Goal: Information Seeking & Learning: Learn about a topic

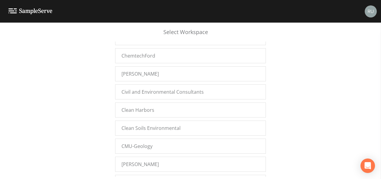
scroll to position [1837, 0]
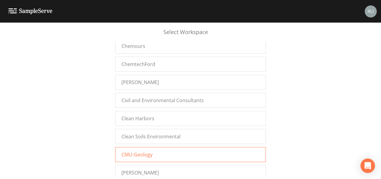
click at [157, 147] on div "CMU-Geology" at bounding box center [190, 154] width 151 height 15
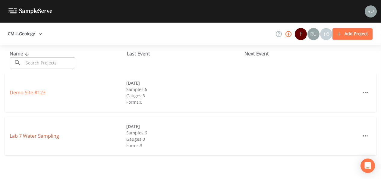
click at [36, 137] on link "Lab 7 Water Sampling" at bounding box center [34, 135] width 49 height 7
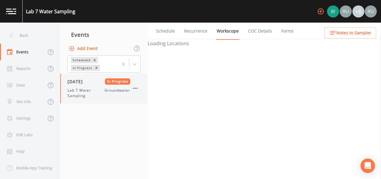
click at [86, 89] on span "Lab 7 Water Sampling" at bounding box center [85, 93] width 37 height 11
select select "d1353bd6-e69c-47f2-b562-038a0934dacb"
select select "4f082be6-97a7-4f70-a81f-c26a4e896ad7"
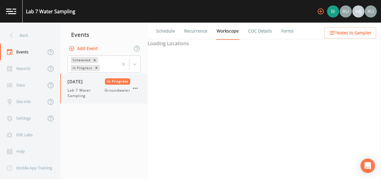
select select "4f082be6-97a7-4f70-a81f-c26a4e896ad7"
select select "d1353bd6-e69c-47f2-b562-038a0934dacb"
select select "c14d9324-becb-4ea0-98f1-e3e32f7d7f7a"
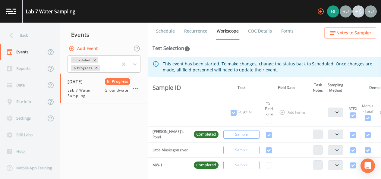
click at [287, 30] on link "Forms" at bounding box center [287, 31] width 14 height 17
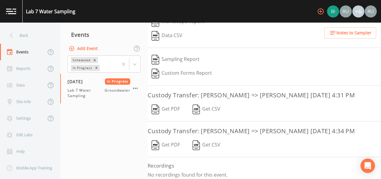
scroll to position [95, 0]
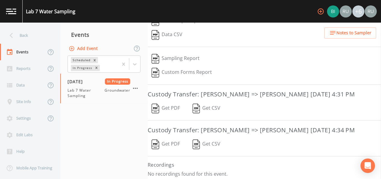
click at [168, 140] on button "Get PDF" at bounding box center [166, 144] width 36 height 14
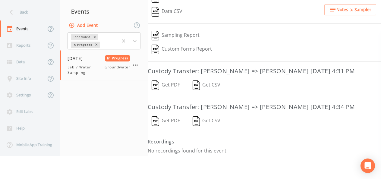
scroll to position [60, 0]
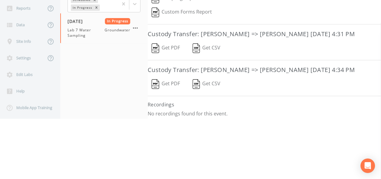
click at [169, 48] on button "Get PDF" at bounding box center [166, 48] width 36 height 14
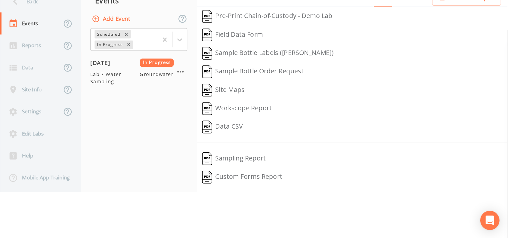
scroll to position [0, 0]
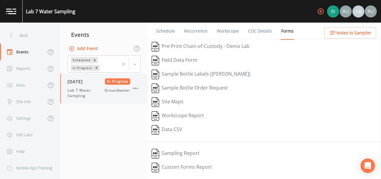
click at [79, 89] on span "Lab 7 Water Sampling" at bounding box center [85, 93] width 37 height 11
select select "d1353bd6-e69c-47f2-b562-038a0934dacb"
select select "4f082be6-97a7-4f70-a81f-c26a4e896ad7"
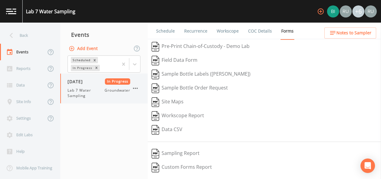
select select "4f082be6-97a7-4f70-a81f-c26a4e896ad7"
select select "d1353bd6-e69c-47f2-b562-038a0934dacb"
select select "c14d9324-becb-4ea0-98f1-e3e32f7d7f7a"
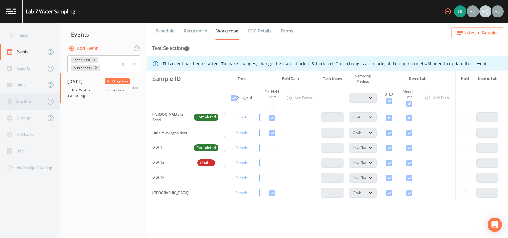
click at [21, 100] on div "Site Info" at bounding box center [23, 101] width 46 height 17
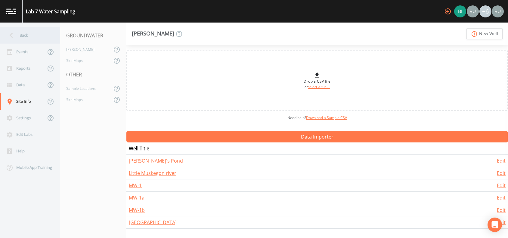
click at [16, 35] on div "Back" at bounding box center [27, 35] width 54 height 17
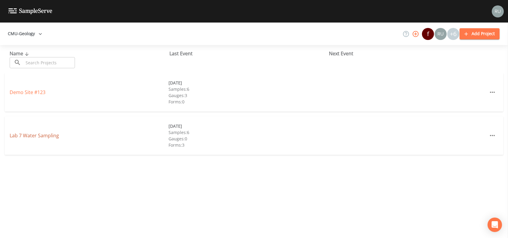
click at [38, 133] on link "Lab 7 Water Sampling" at bounding box center [34, 135] width 49 height 7
select select "d1353bd6-e69c-47f2-b562-038a0934dacb"
select select "4f082be6-97a7-4f70-a81f-c26a4e896ad7"
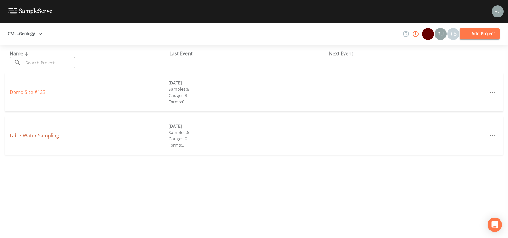
select select "4f082be6-97a7-4f70-a81f-c26a4e896ad7"
select select "d1353bd6-e69c-47f2-b562-038a0934dacb"
select select "c14d9324-becb-4ea0-98f1-e3e32f7d7f7a"
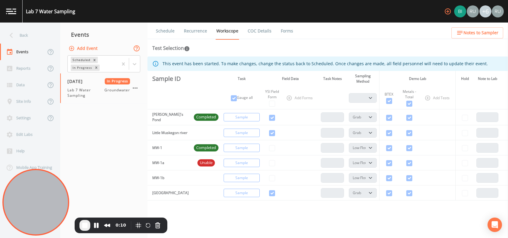
click at [136, 48] on icon at bounding box center [136, 48] width 7 height 7
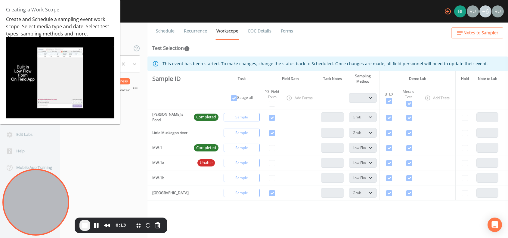
click at [57, 76] on img at bounding box center [60, 77] width 108 height 81
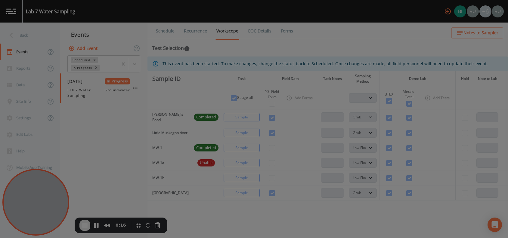
click at [383, 128] on div at bounding box center [254, 119] width 508 height 238
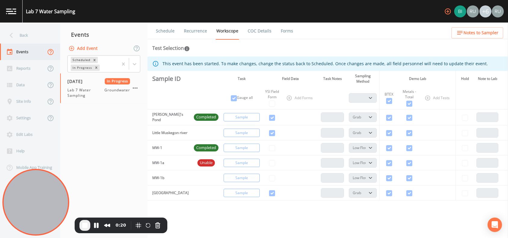
click at [48, 52] on icon at bounding box center [50, 51] width 7 height 7
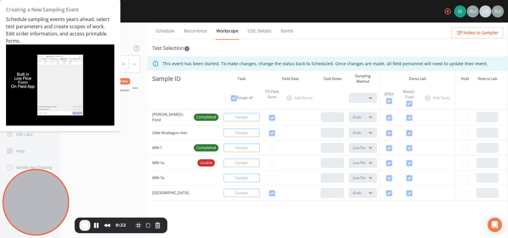
click at [141, 32] on div "Events" at bounding box center [103, 34] width 87 height 15
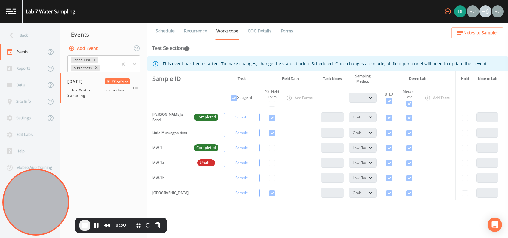
click at [284, 30] on link "Forms" at bounding box center [287, 31] width 14 height 17
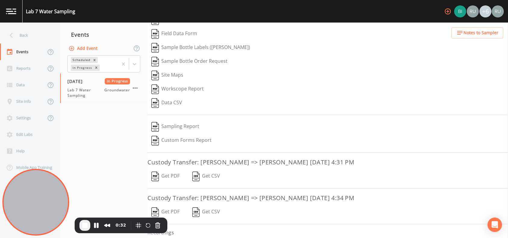
scroll to position [37, 0]
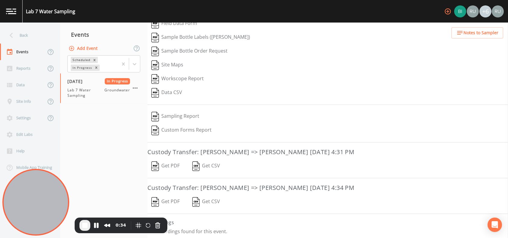
click at [178, 114] on button "Sampling Report" at bounding box center [176, 117] width 56 height 14
click at [172, 166] on button "Get PDF" at bounding box center [166, 167] width 36 height 14
click at [88, 90] on span "Lab 7 Water Sampling" at bounding box center [85, 93] width 37 height 11
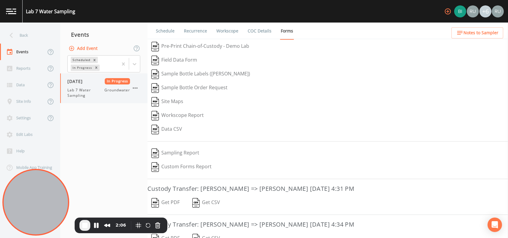
select select "d1353bd6-e69c-47f2-b562-038a0934dacb"
select select "4f082be6-97a7-4f70-a81f-c26a4e896ad7"
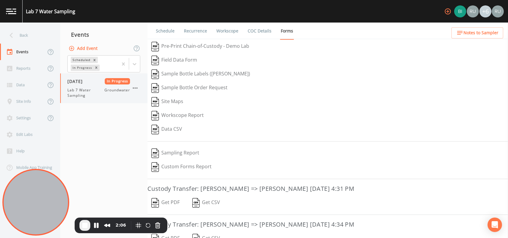
select select "d1353bd6-e69c-47f2-b562-038a0934dacb"
select select "c14d9324-becb-4ea0-98f1-e3e32f7d7f7a"
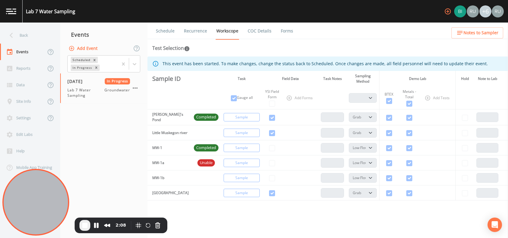
click at [253, 31] on link "COC Details" at bounding box center [260, 31] width 26 height 17
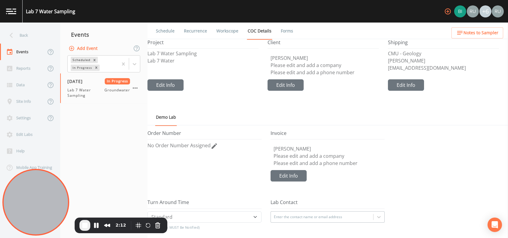
click at [165, 32] on link "Schedule" at bounding box center [165, 31] width 20 height 17
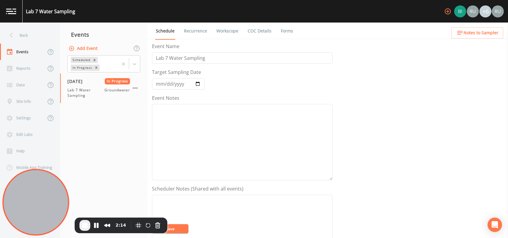
click at [226, 31] on link "Workscope" at bounding box center [228, 31] width 24 height 17
select select "d1353bd6-e69c-47f2-b562-038a0934dacb"
select select "4f082be6-97a7-4f70-a81f-c26a4e896ad7"
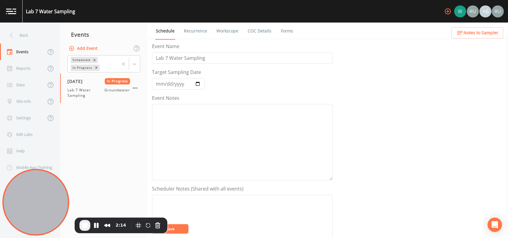
select select "4f082be6-97a7-4f70-a81f-c26a4e896ad7"
select select "d1353bd6-e69c-47f2-b562-038a0934dacb"
select select "c14d9324-becb-4ea0-98f1-e3e32f7d7f7a"
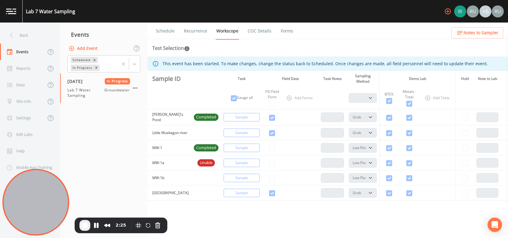
click at [383, 9] on icon "button" at bounding box center [447, 11] width 7 height 7
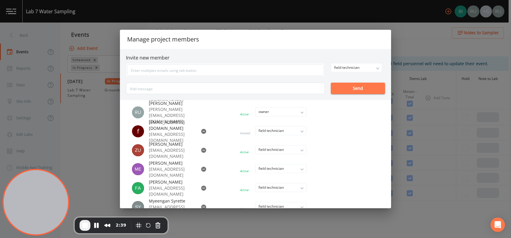
scroll to position [8, 0]
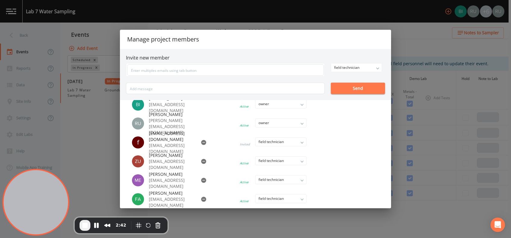
click at [201, 142] on icon "button" at bounding box center [204, 143] width 6 height 6
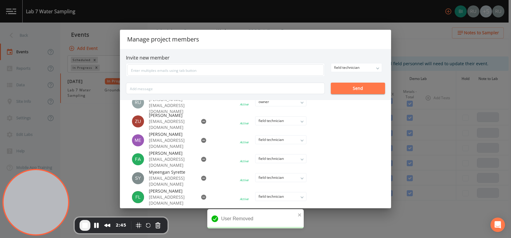
scroll to position [0, 0]
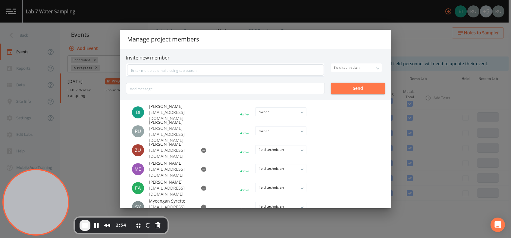
click at [84, 179] on span "End Recording" at bounding box center [84, 225] width 7 height 7
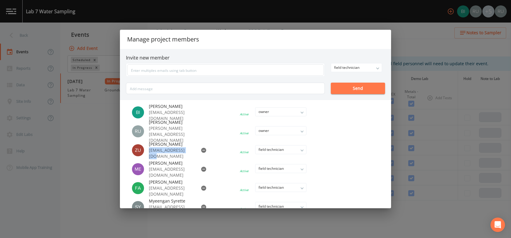
drag, startPoint x: 149, startPoint y: 156, endPoint x: 188, endPoint y: 157, distance: 39.2
click at [188, 157] on p "zuide1al@cmich.edu" at bounding box center [171, 154] width 45 height 12
drag, startPoint x: 186, startPoint y: 157, endPoint x: 168, endPoint y: 151, distance: 18.8
click at [168, 148] on span "Abigail Zuidema" at bounding box center [171, 145] width 45 height 6
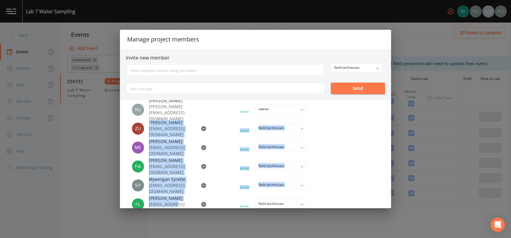
scroll to position [29, 0]
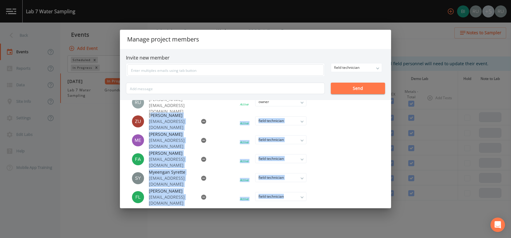
drag, startPoint x: 150, startPoint y: 144, endPoint x: 189, endPoint y: 199, distance: 67.3
click at [189, 179] on ul "Bill Henderson bill@dcr-services.com Active owner owner admin field technician …" at bounding box center [255, 154] width 271 height 108
drag, startPoint x: 189, startPoint y: 199, endPoint x: 151, endPoint y: 151, distance: 61.2
copy ul "bigail Zuidema zuide1al@cmich.edu Active field technician owner admin field tec…"
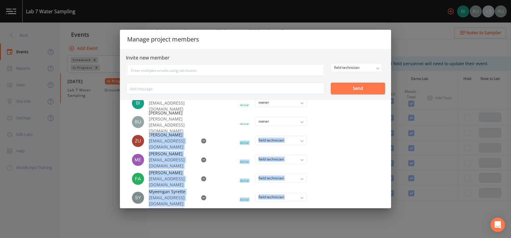
scroll to position [0, 0]
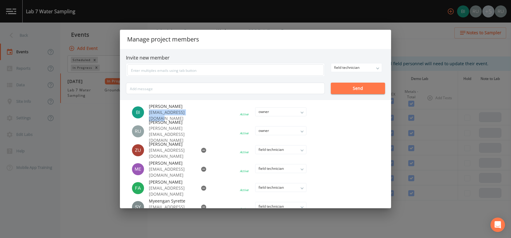
drag, startPoint x: 149, startPoint y: 112, endPoint x: 173, endPoint y: 117, distance: 24.5
click at [173, 117] on p "bill@dcr-services.com" at bounding box center [171, 116] width 45 height 12
copy p "bill@dcr-services.com"
click at [383, 39] on div "Manage project members Invite new member field technician owner admin field tec…" at bounding box center [255, 119] width 511 height 238
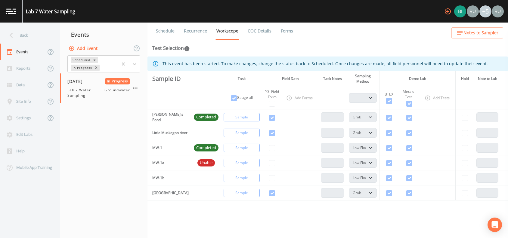
click at [19, 35] on div "Back" at bounding box center [27, 35] width 54 height 17
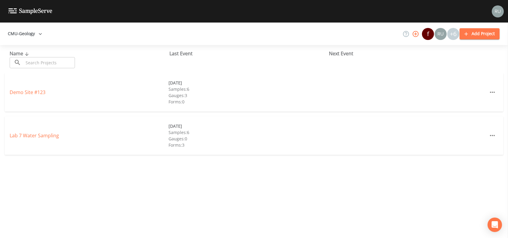
click at [23, 34] on button "CMU-Geology" at bounding box center [24, 33] width 39 height 11
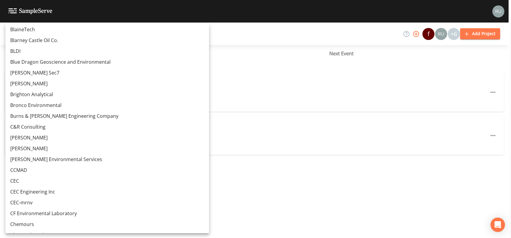
scroll to position [862, 0]
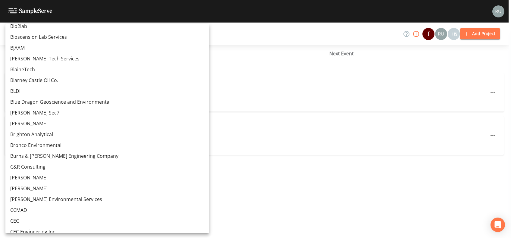
click at [33, 81] on link "Blarney Castle Oil Co." at bounding box center [107, 80] width 204 height 11
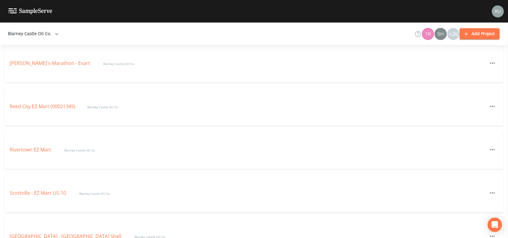
scroll to position [1204, 0]
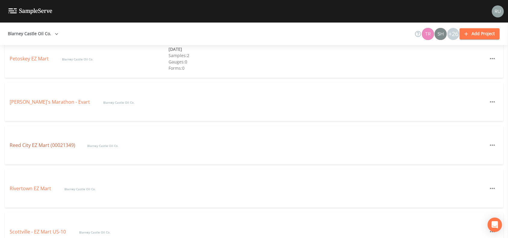
click at [25, 144] on link "Reed City EZ Mart (00021349)" at bounding box center [43, 145] width 66 height 7
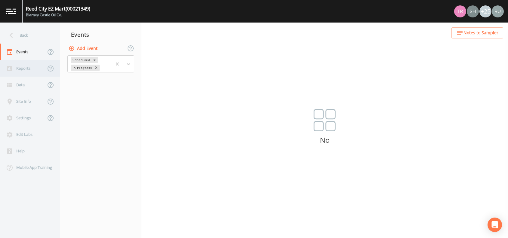
click at [25, 73] on div "Reports" at bounding box center [23, 68] width 46 height 17
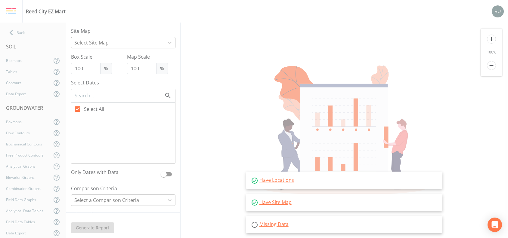
click at [145, 38] on div "Select Site Map" at bounding box center [117, 42] width 93 height 11
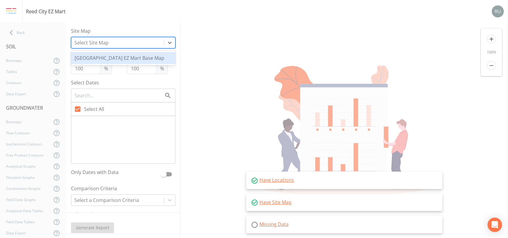
click at [116, 55] on div "[GEOGRAPHIC_DATA] EZ Mart Base Map" at bounding box center [123, 58] width 104 height 12
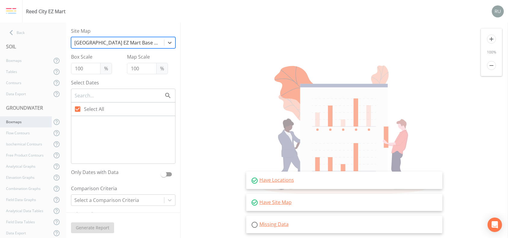
scroll to position [40, 0]
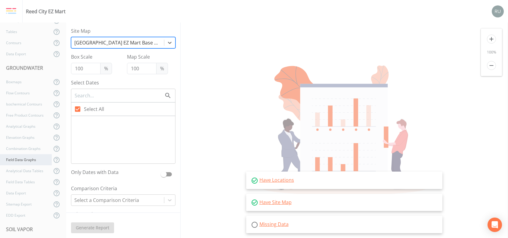
click at [26, 159] on div "Field Data Graphs" at bounding box center [26, 159] width 52 height 11
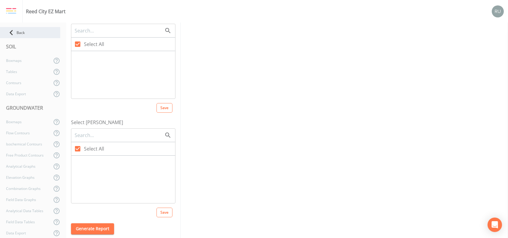
click at [19, 36] on div "Back" at bounding box center [30, 32] width 60 height 11
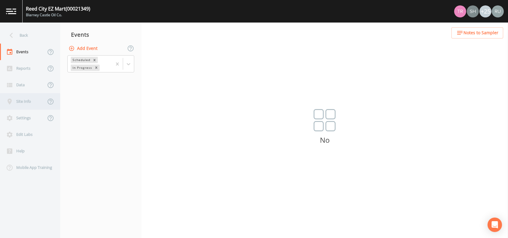
click at [20, 101] on div "Site Info" at bounding box center [23, 101] width 46 height 17
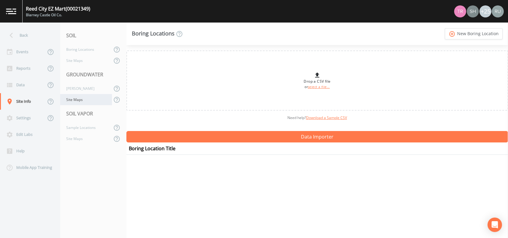
click at [79, 98] on div "Site Maps" at bounding box center [86, 99] width 52 height 11
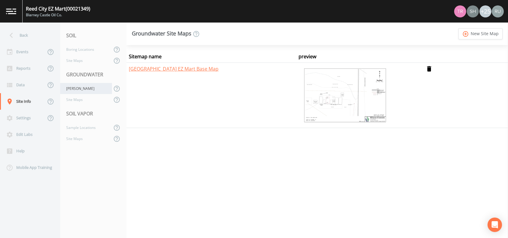
click at [71, 89] on div "[PERSON_NAME]" at bounding box center [86, 88] width 52 height 11
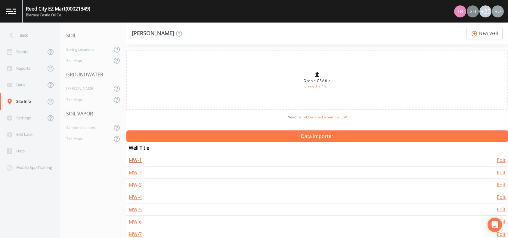
click at [134, 159] on link "MW-1" at bounding box center [135, 160] width 13 height 7
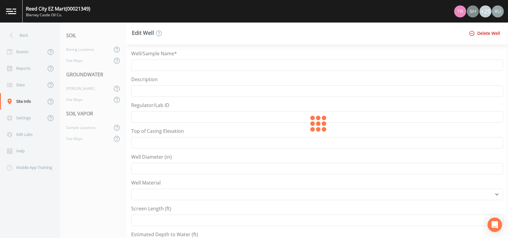
type input "MW-1"
type input "1"
select select "PVC"
type input "5"
type input "7"
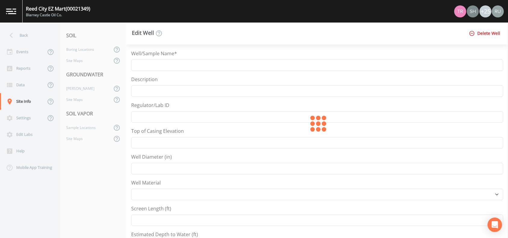
type input "11"
select select "Other"
click at [19, 53] on div "Events" at bounding box center [23, 52] width 46 height 17
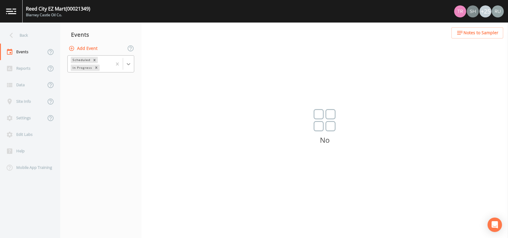
click at [127, 63] on icon at bounding box center [129, 64] width 4 height 2
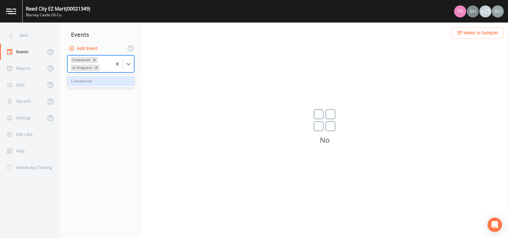
click at [97, 82] on div "Completed" at bounding box center [100, 81] width 67 height 10
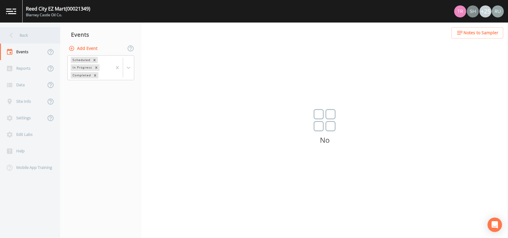
click at [19, 34] on div "Back" at bounding box center [27, 35] width 54 height 17
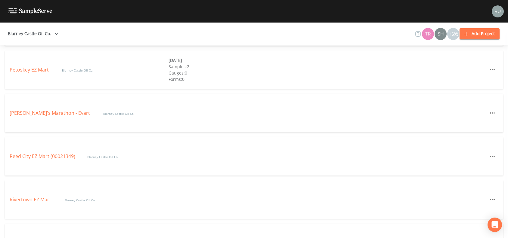
scroll to position [1204, 0]
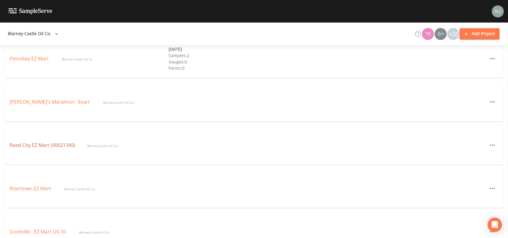
click at [37, 145] on link "Reed City EZ Mart (00021349)" at bounding box center [43, 145] width 66 height 7
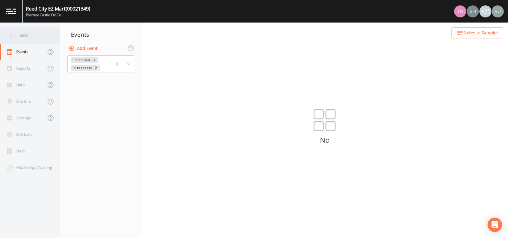
click at [23, 32] on div "Back" at bounding box center [27, 35] width 54 height 17
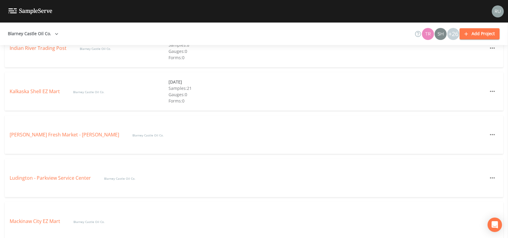
scroll to position [883, 0]
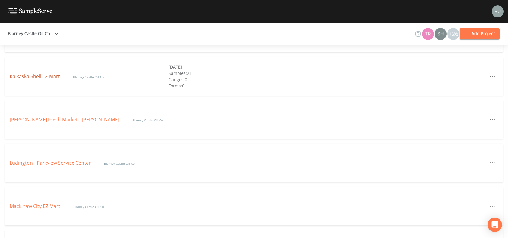
click at [32, 78] on link "Kalkaska Shell EZ Mart" at bounding box center [35, 76] width 51 height 7
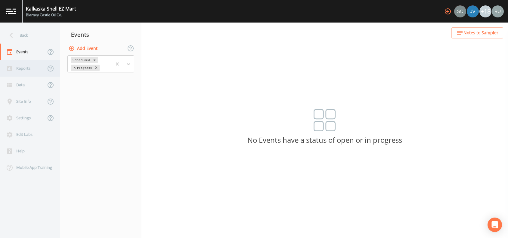
click at [30, 70] on div "Reports" at bounding box center [23, 68] width 46 height 17
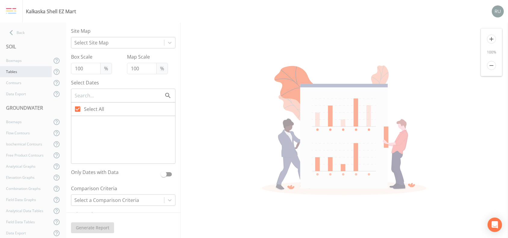
type input "80"
type input "200"
checkbox input "false"
checkbox input "true"
checkbox input "false"
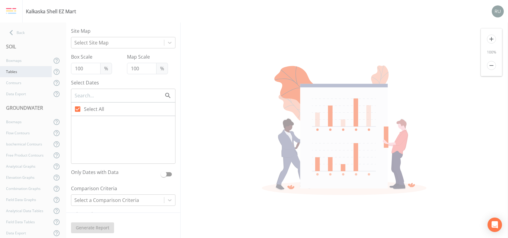
checkbox input "false"
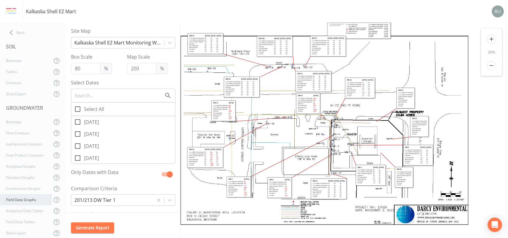
click at [28, 200] on div "Field Data Graphs" at bounding box center [26, 199] width 52 height 11
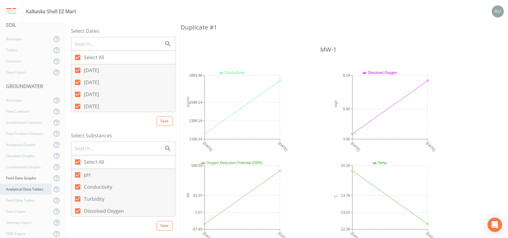
scroll to position [40, 0]
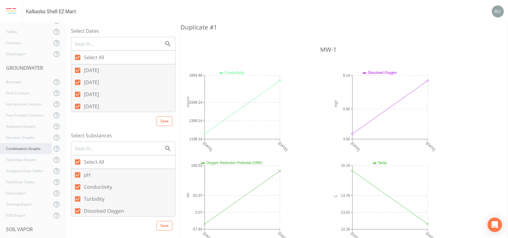
click at [31, 149] on div "Combination Graphs" at bounding box center [26, 148] width 52 height 11
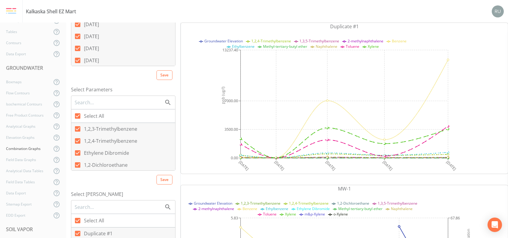
scroll to position [160, 0]
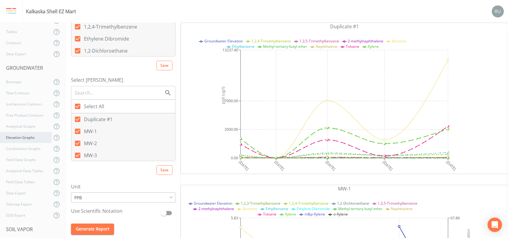
click at [24, 138] on div "Elevation Graphs" at bounding box center [26, 137] width 52 height 11
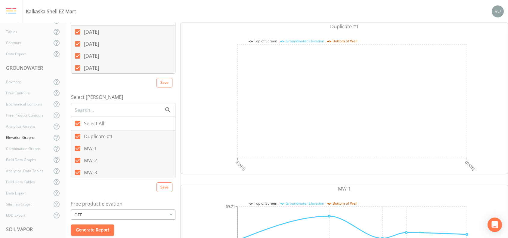
scroll to position [40, 0]
click at [125, 214] on div "OFF" at bounding box center [123, 213] width 104 height 9
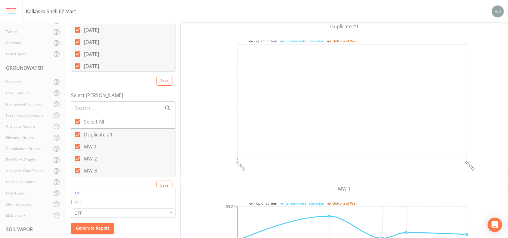
click at [104, 191] on button "ON" at bounding box center [123, 193] width 103 height 9
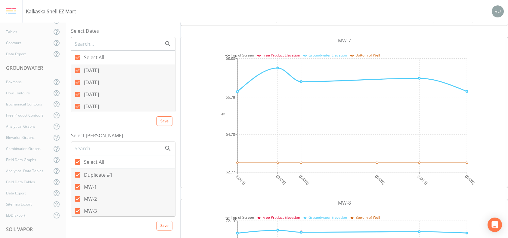
scroll to position [0, 0]
click at [18, 31] on div "Back" at bounding box center [30, 32] width 60 height 11
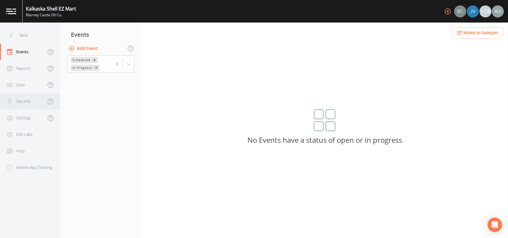
click at [29, 104] on div "Site Info" at bounding box center [23, 101] width 46 height 17
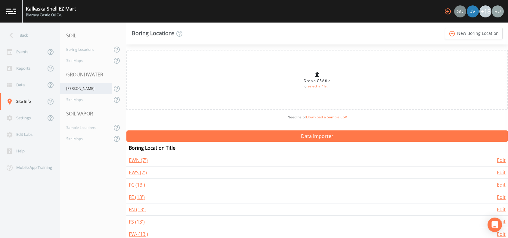
click at [72, 86] on div "[PERSON_NAME]" at bounding box center [86, 88] width 52 height 11
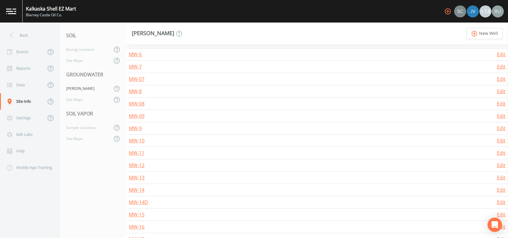
scroll to position [281, 0]
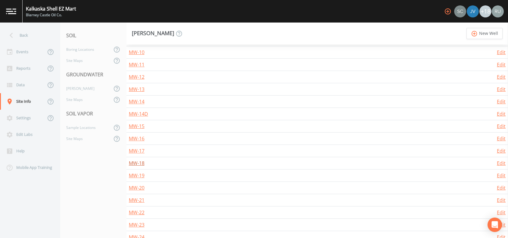
click at [135, 164] on link "MW-18" at bounding box center [137, 163] width 16 height 7
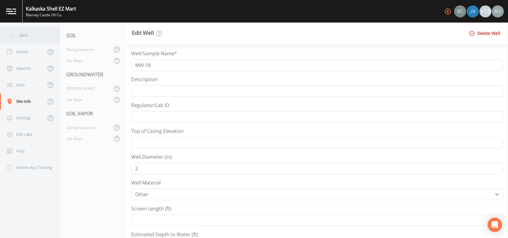
click at [13, 35] on icon at bounding box center [11, 35] width 11 height 11
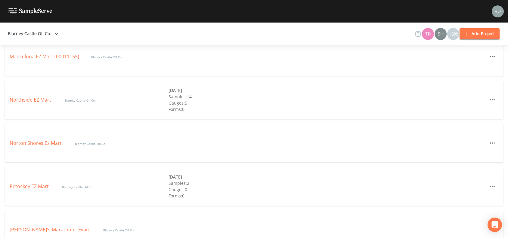
scroll to position [1084, 0]
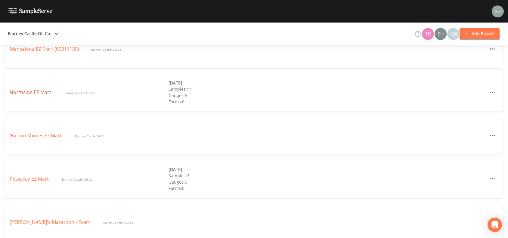
click at [32, 95] on link "Northside EZ Mart" at bounding box center [31, 92] width 43 height 7
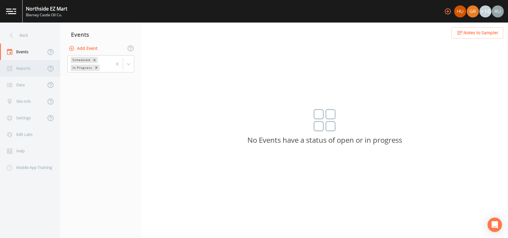
click at [21, 64] on div "Reports" at bounding box center [23, 68] width 46 height 17
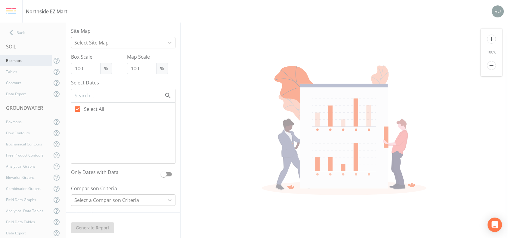
type input "60"
checkbox input "false"
checkbox input "true"
checkbox input "false"
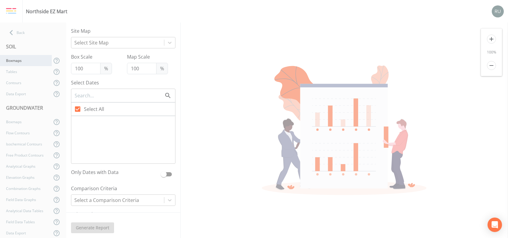
checkbox input "false"
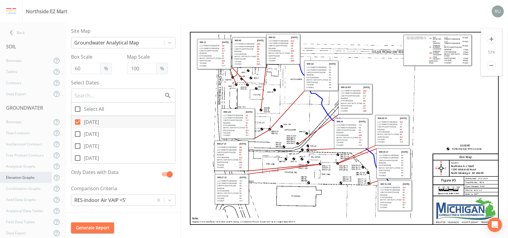
click at [34, 178] on div "Elevation Graphs" at bounding box center [26, 177] width 52 height 11
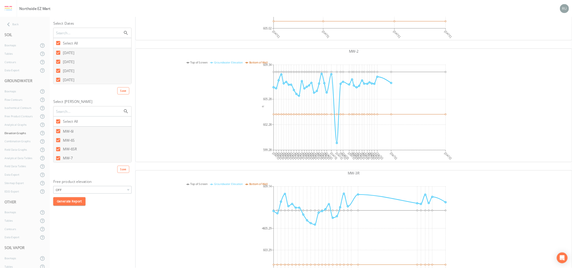
scroll to position [120, 0]
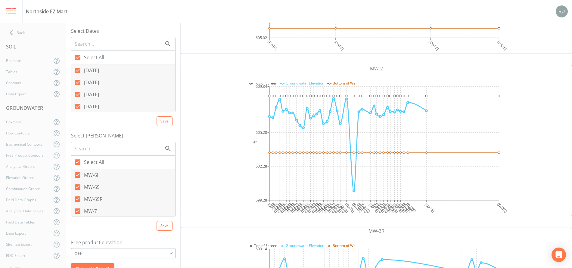
click at [117, 238] on div "OFF" at bounding box center [123, 253] width 104 height 9
click at [108, 234] on button "ON" at bounding box center [123, 233] width 103 height 9
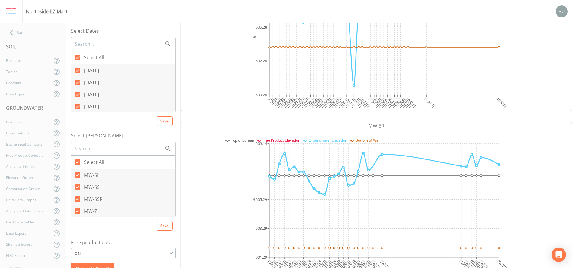
scroll to position [0, 0]
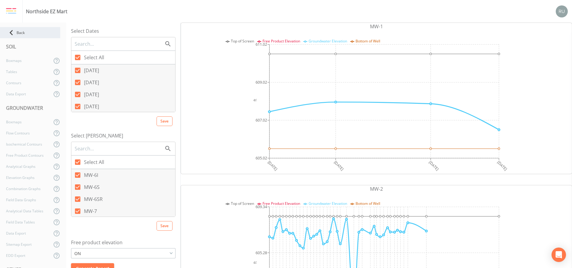
click at [24, 29] on div "Back" at bounding box center [30, 32] width 60 height 11
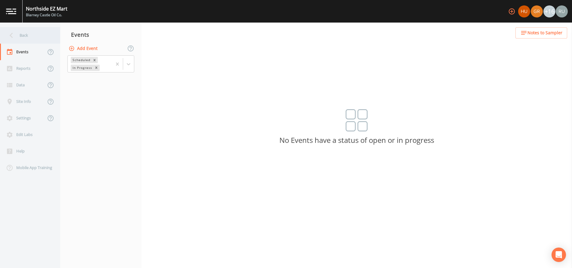
click at [17, 35] on div "Back" at bounding box center [27, 35] width 54 height 17
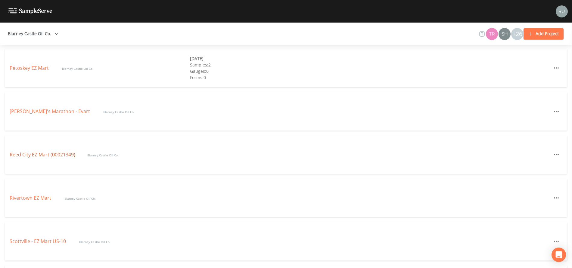
scroll to position [1176, 0]
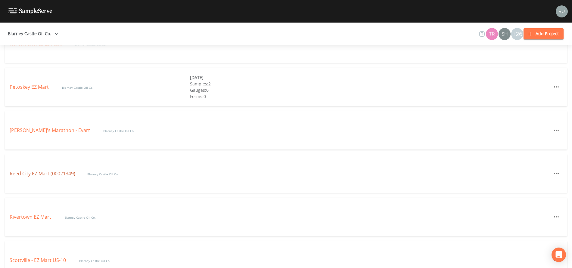
click at [33, 171] on link "Reed City EZ Mart (00021349)" at bounding box center [43, 173] width 66 height 7
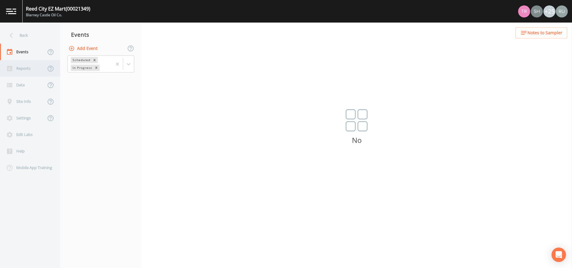
click at [24, 68] on div "Reports" at bounding box center [23, 68] width 46 height 17
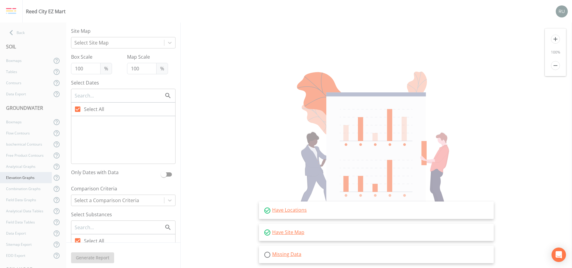
click at [25, 177] on div "Elevation Graphs" at bounding box center [26, 177] width 52 height 11
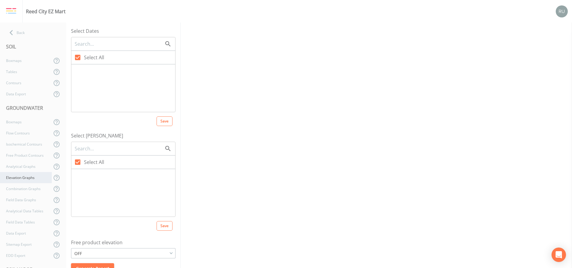
click at [24, 178] on div "Elevation Graphs" at bounding box center [26, 177] width 52 height 11
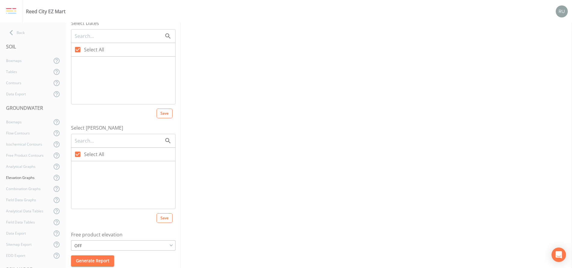
scroll to position [11, 0]
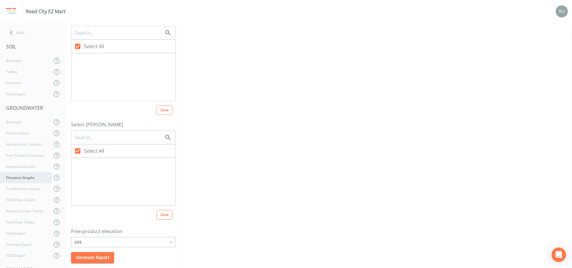
click at [20, 173] on div "Elevation Graphs" at bounding box center [26, 177] width 52 height 11
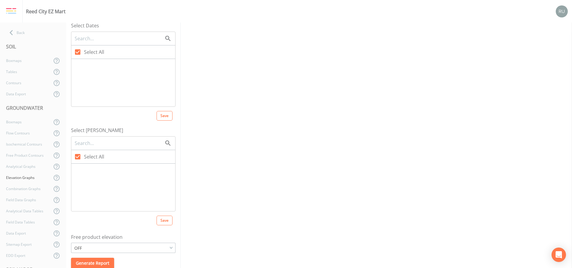
scroll to position [0, 0]
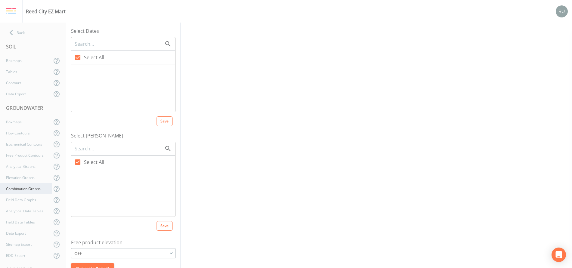
click at [24, 188] on div "Combination Graphs" at bounding box center [26, 188] width 52 height 11
click at [15, 26] on nav "Back SOIL Boxmaps Tables Contours Data Export GROUNDWATER Boxmaps Flow Contours…" at bounding box center [33, 146] width 66 height 246
click at [21, 32] on div "Back" at bounding box center [30, 32] width 60 height 11
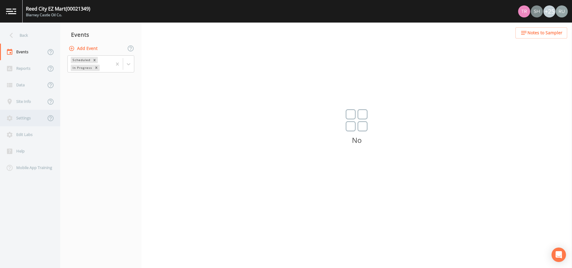
click at [23, 115] on div "Settings" at bounding box center [23, 118] width 46 height 17
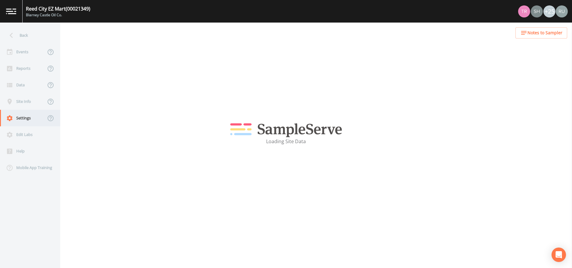
select select "47d45e13-a9d2-4a92-a30e-53aeb2a1ff48"
select select "[GEOGRAPHIC_DATA]"
select select "Place in container"
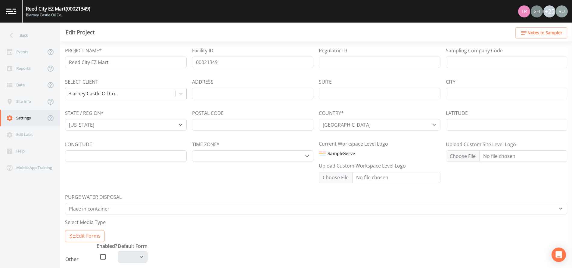
select select "America/New_York"
select select "8dca0658-1b16-41b2-8763-9d9638af6ced"
click at [26, 102] on div "Site Info" at bounding box center [23, 101] width 46 height 17
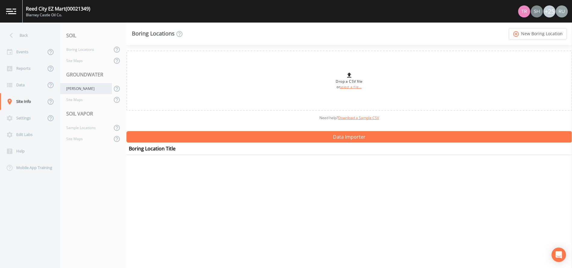
click at [73, 88] on div "[PERSON_NAME]" at bounding box center [86, 88] width 52 height 11
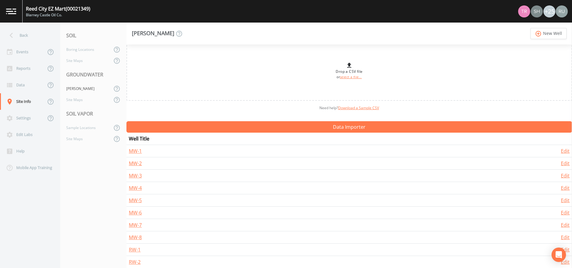
scroll to position [14, 0]
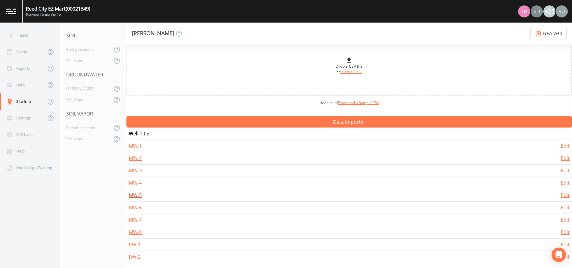
click at [137, 196] on link "MW-5" at bounding box center [135, 195] width 13 height 7
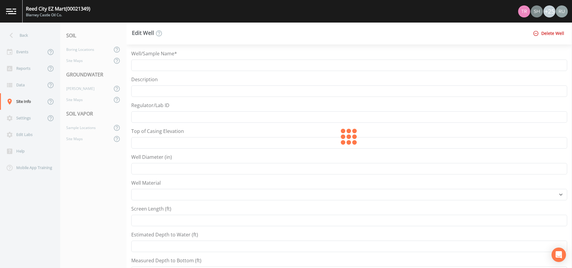
type input "MW-5"
type input "2"
select select "PVC"
type input "5"
type input "7"
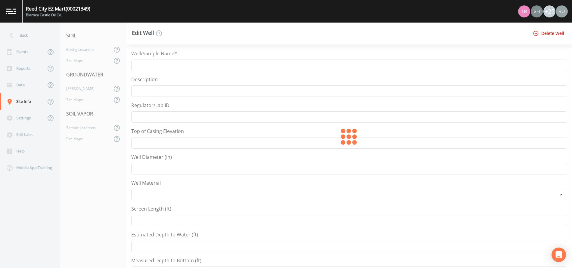
type input "10"
click at [22, 36] on div "Back" at bounding box center [27, 35] width 54 height 17
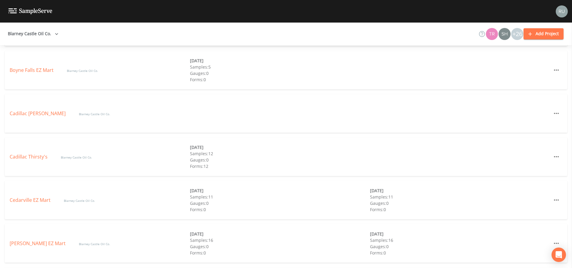
scroll to position [226, 0]
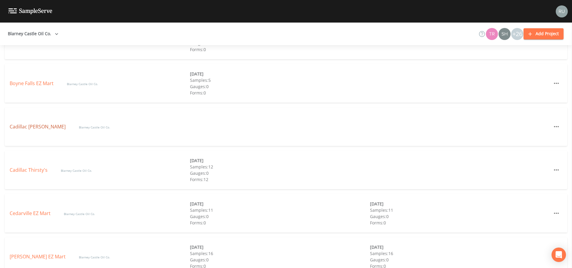
click at [17, 126] on link "Cadillac [PERSON_NAME]" at bounding box center [38, 126] width 57 height 7
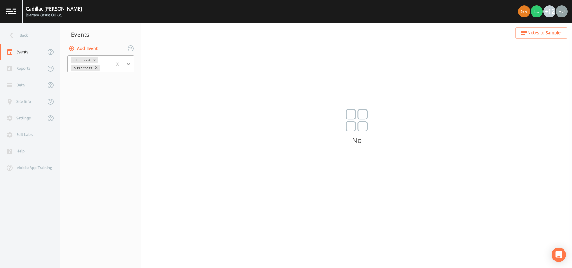
click at [128, 61] on div at bounding box center [128, 64] width 11 height 11
click at [19, 68] on div "Reports" at bounding box center [23, 68] width 46 height 17
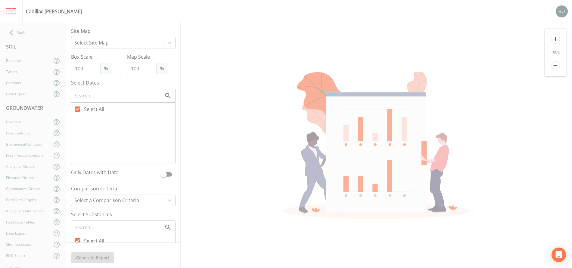
checkbox input "false"
checkbox input "true"
click at [80, 109] on icon at bounding box center [77, 109] width 5 height 5
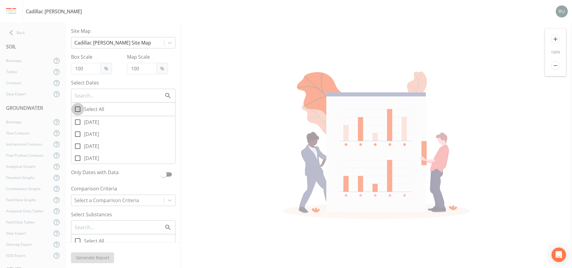
click at [77, 109] on input "Select All" at bounding box center [74, 106] width 6 height 6
checkbox input "true"
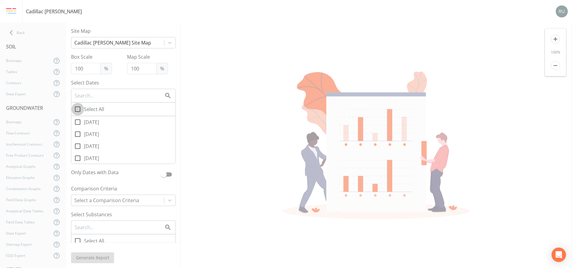
checkbox input "true"
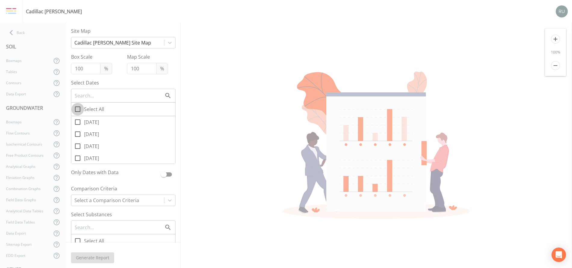
checkbox input "true"
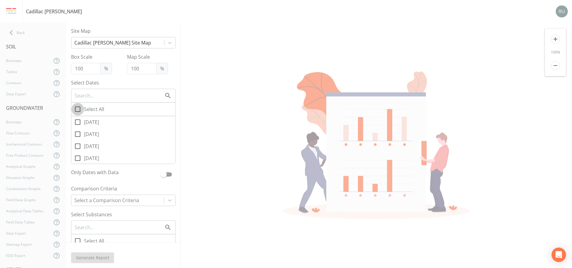
checkbox input "true"
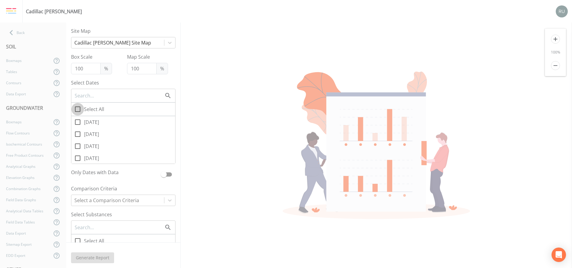
checkbox input "true"
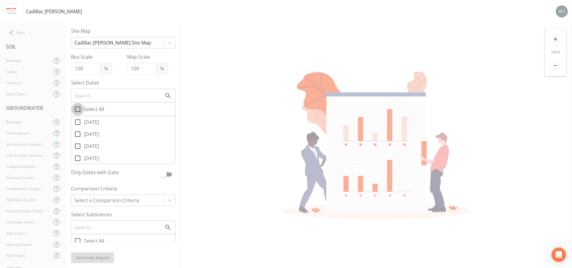
checkbox input "true"
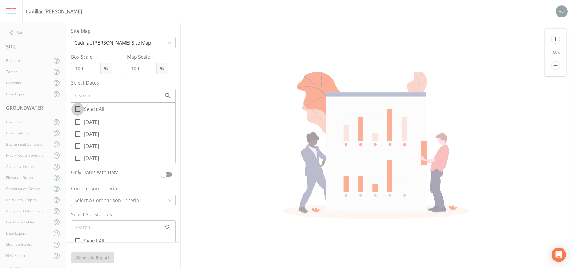
checkbox input "true"
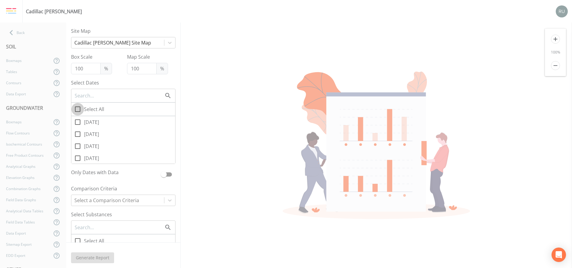
checkbox input "true"
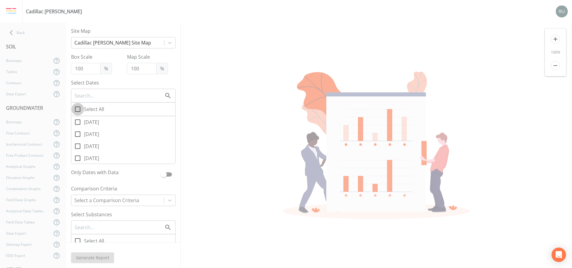
checkbox input "true"
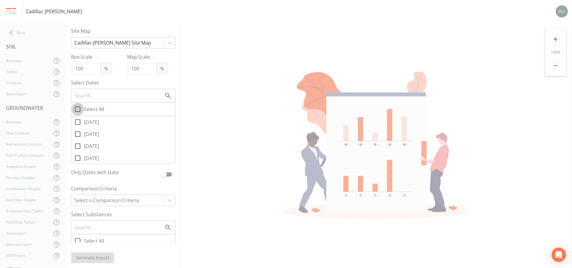
checkbox input "true"
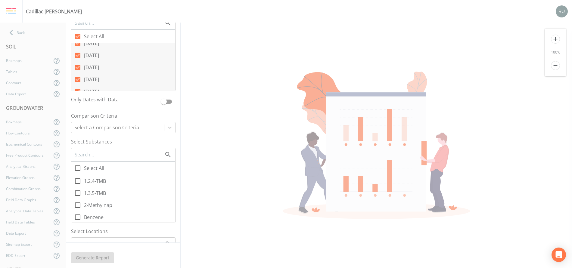
scroll to position [181, 0]
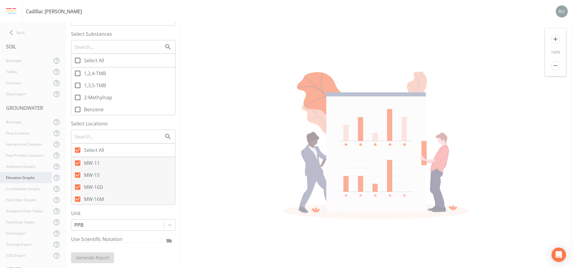
click at [28, 176] on div "Elevation Graphs" at bounding box center [26, 177] width 52 height 11
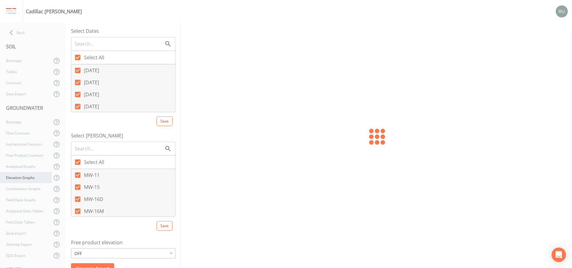
click at [28, 177] on div "Elevation Graphs" at bounding box center [26, 177] width 52 height 11
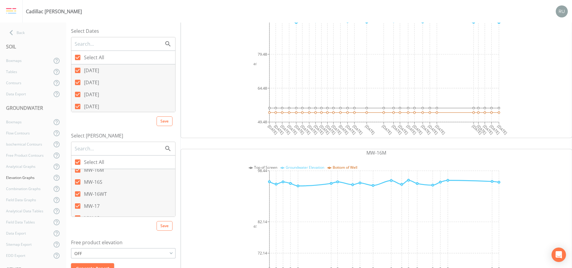
scroll to position [90, 0]
click at [117, 238] on div "OFF" at bounding box center [123, 253] width 104 height 9
click at [103, 231] on button "ON" at bounding box center [123, 233] width 103 height 9
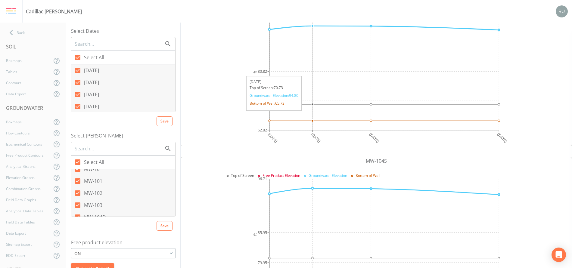
scroll to position [1761, 0]
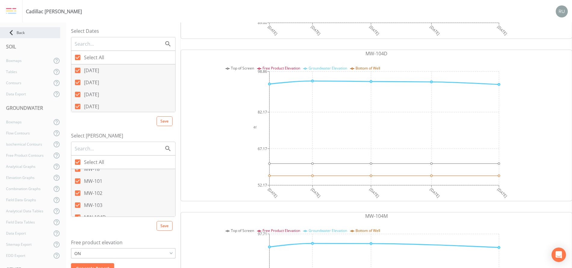
click at [20, 35] on div "Back" at bounding box center [30, 32] width 60 height 11
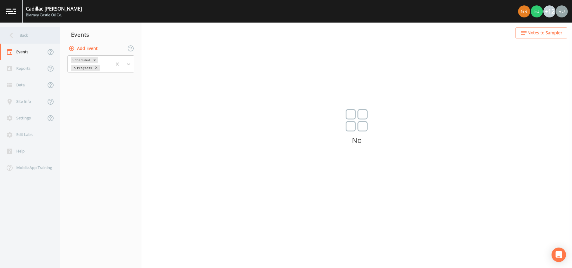
click at [26, 39] on div "Back" at bounding box center [27, 35] width 54 height 17
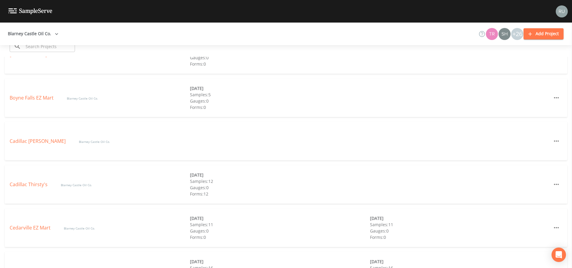
scroll to position [226, 0]
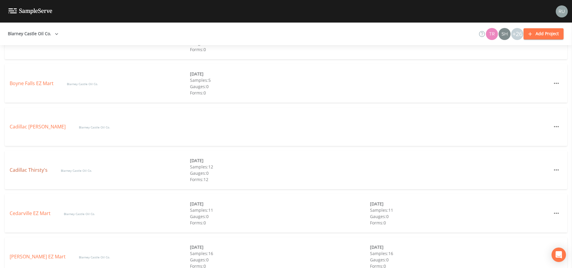
click at [25, 168] on link "Cadillac Thirsty's" at bounding box center [29, 170] width 39 height 7
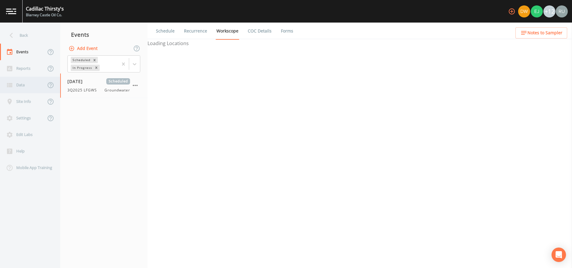
select select "4f082be6-97a7-4f70-a81f-c26a4e896ad7"
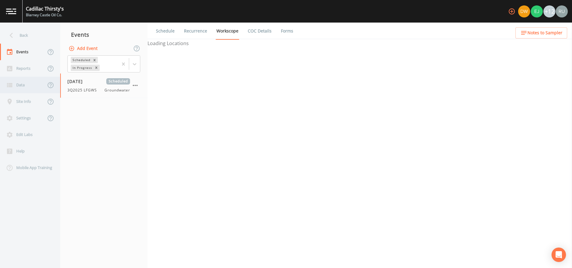
select select "4f082be6-97a7-4f70-a81f-c26a4e896ad7"
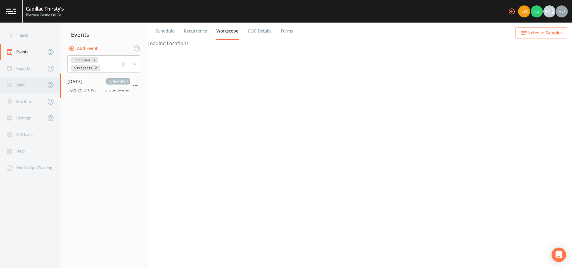
select select "4f082be6-97a7-4f70-a81f-c26a4e896ad7"
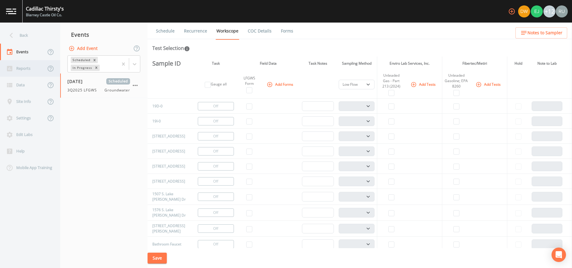
click at [26, 65] on div "Reports" at bounding box center [23, 68] width 46 height 17
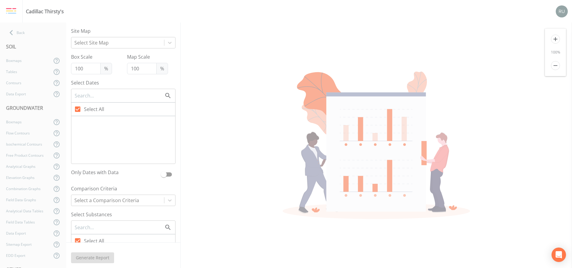
type input "125"
checkbox input "false"
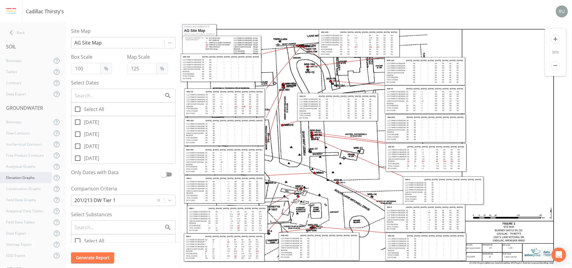
click at [23, 180] on div "Elevation Graphs" at bounding box center [26, 177] width 52 height 11
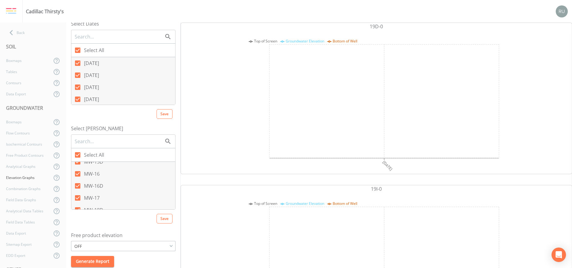
scroll to position [11, 0]
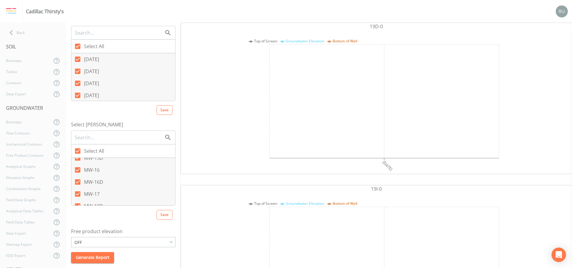
click at [129, 238] on div "OFF" at bounding box center [123, 242] width 104 height 9
click at [106, 223] on button "ON" at bounding box center [123, 222] width 103 height 9
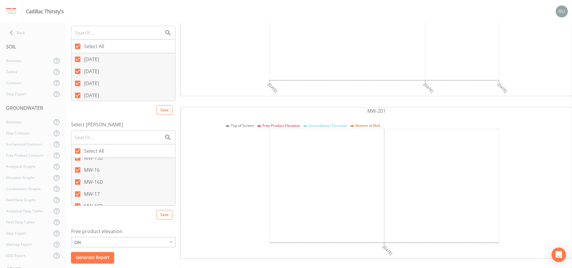
scroll to position [5607, 0]
click at [14, 35] on icon at bounding box center [11, 32] width 11 height 11
select select "4f082be6-97a7-4f70-a81f-c26a4e896ad7"
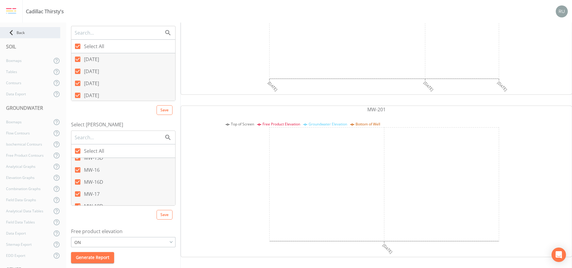
select select "4f082be6-97a7-4f70-a81f-c26a4e896ad7"
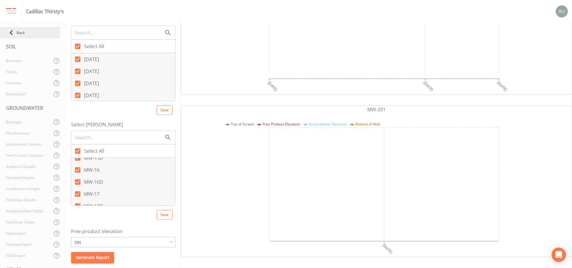
select select "4f082be6-97a7-4f70-a81f-c26a4e896ad7"
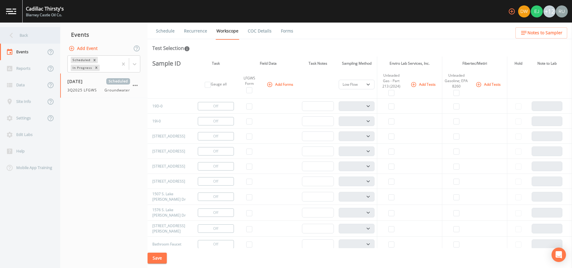
click at [20, 39] on div "Back" at bounding box center [27, 35] width 54 height 17
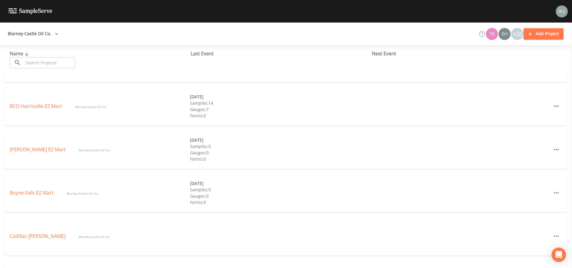
scroll to position [135, 0]
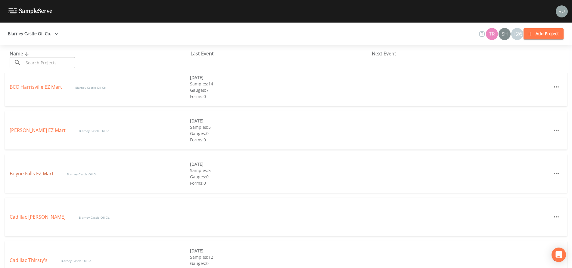
click at [32, 173] on link "Boyne Falls EZ Mart" at bounding box center [32, 173] width 45 height 7
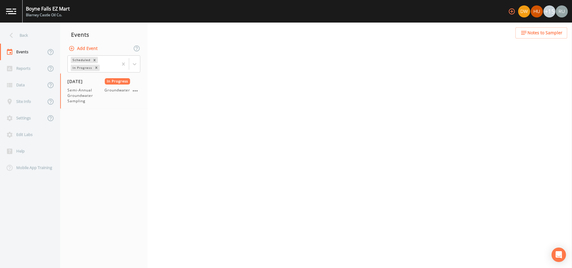
select select "4f082be6-97a7-4f70-a81f-c26a4e896ad7"
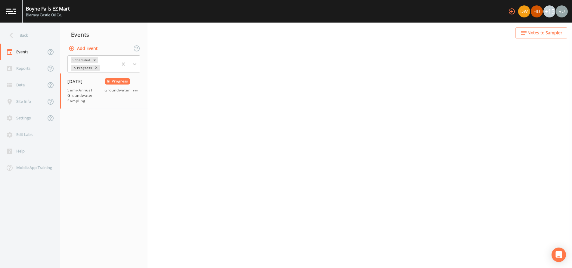
select select "4f082be6-97a7-4f70-a81f-c26a4e896ad7"
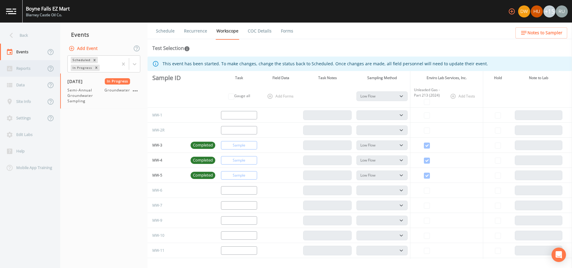
click at [21, 67] on div "Reports" at bounding box center [23, 68] width 46 height 17
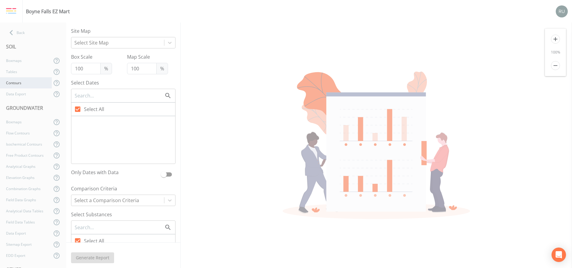
type input "60"
checkbox input "false"
checkbox input "true"
checkbox input "false"
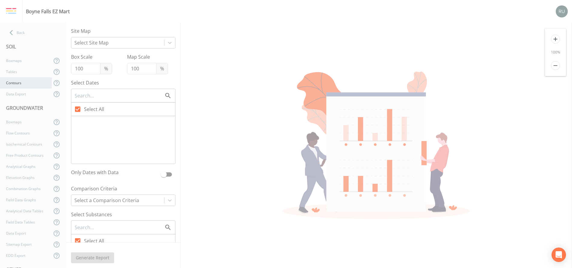
checkbox input "false"
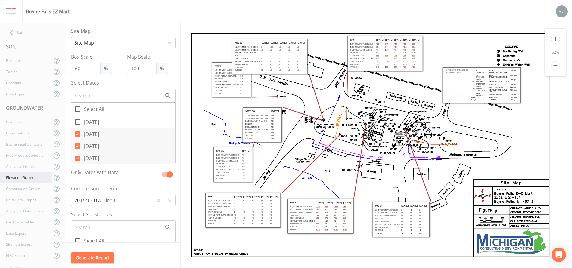
click at [26, 178] on div "Elevation Graphs" at bounding box center [26, 177] width 52 height 11
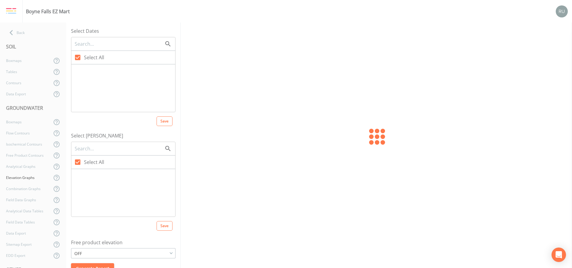
checkbox input "false"
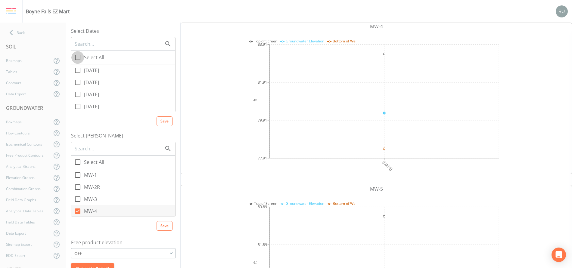
click at [79, 59] on icon at bounding box center [77, 57] width 7 height 7
click at [77, 57] on input "Select All" at bounding box center [74, 54] width 6 height 6
checkbox input "true"
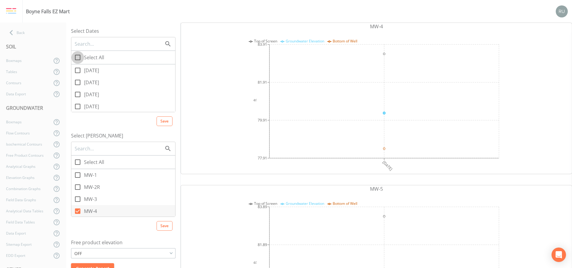
checkbox input "true"
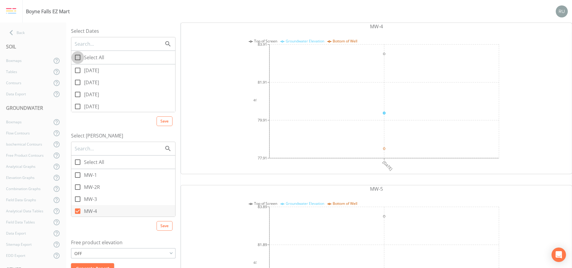
checkbox input "true"
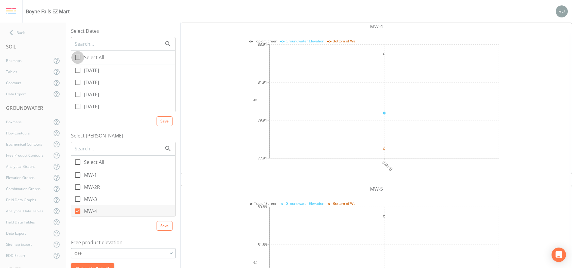
checkbox input "true"
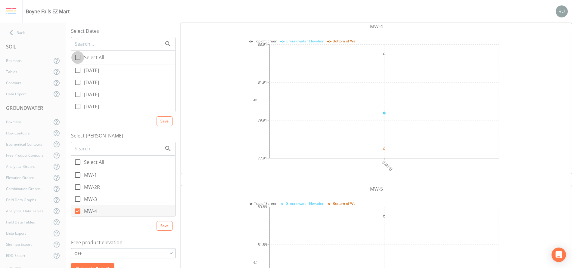
checkbox input "true"
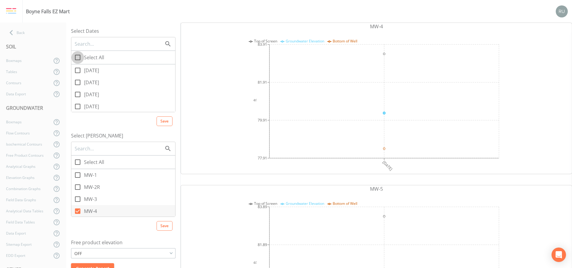
checkbox input "true"
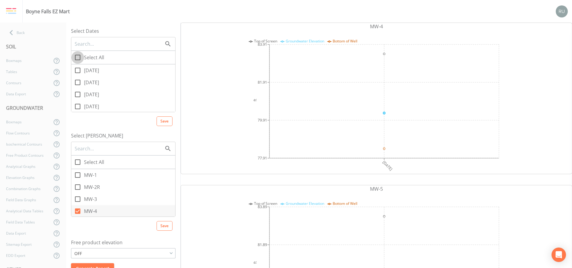
checkbox input "true"
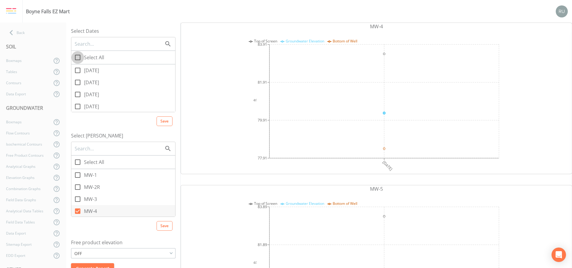
checkbox input "true"
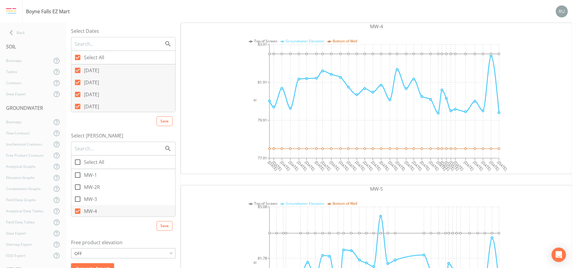
click at [77, 163] on icon at bounding box center [77, 162] width 7 height 7
click at [77, 162] on input "Select All" at bounding box center [74, 159] width 6 height 6
checkbox input "true"
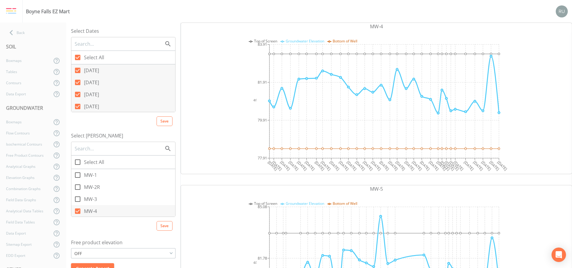
checkbox input "true"
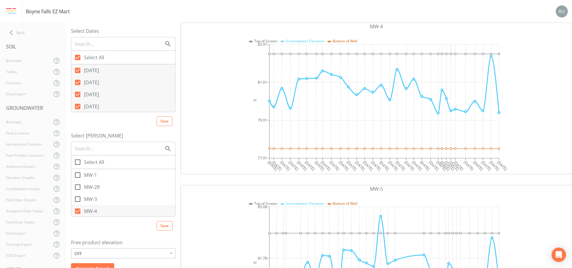
checkbox input "true"
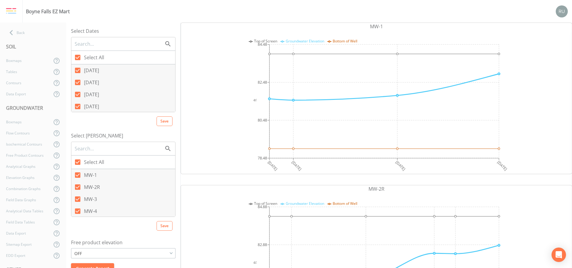
scroll to position [11, 0]
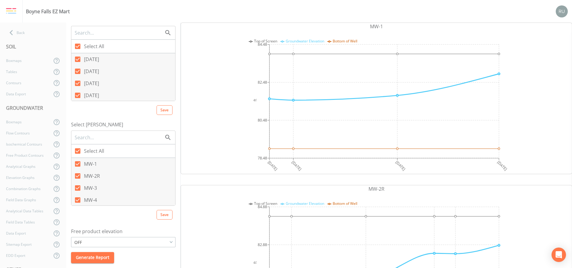
click at [130, 238] on div "OFF" at bounding box center [123, 242] width 104 height 9
click at [102, 223] on button "ON" at bounding box center [123, 222] width 103 height 9
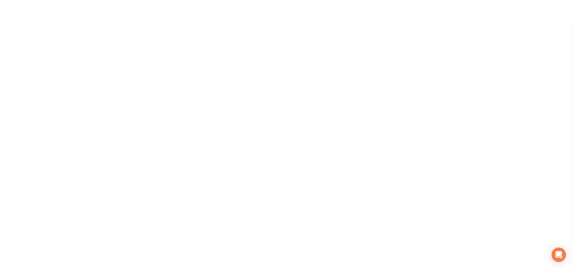
scroll to position [0, 0]
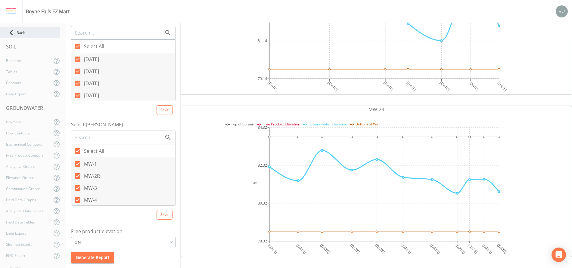
click at [18, 27] on div "Back" at bounding box center [30, 32] width 60 height 11
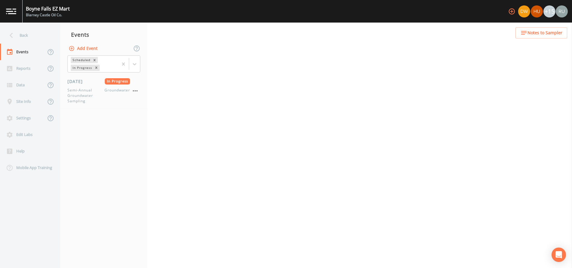
select select "4f082be6-97a7-4f70-a81f-c26a4e896ad7"
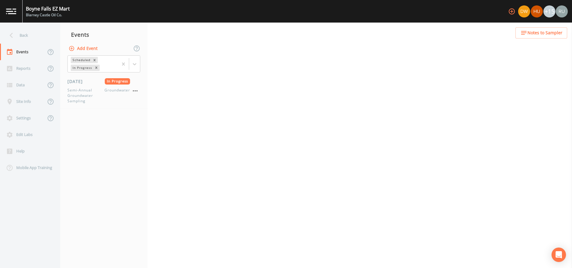
select select "4f082be6-97a7-4f70-a81f-c26a4e896ad7"
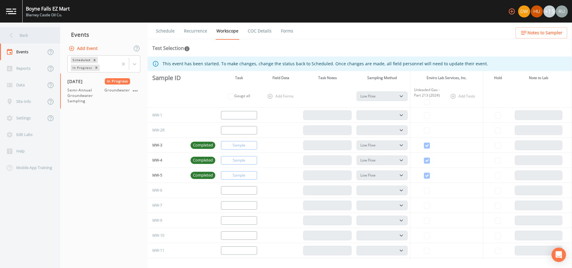
click at [18, 37] on div "Back" at bounding box center [27, 35] width 54 height 17
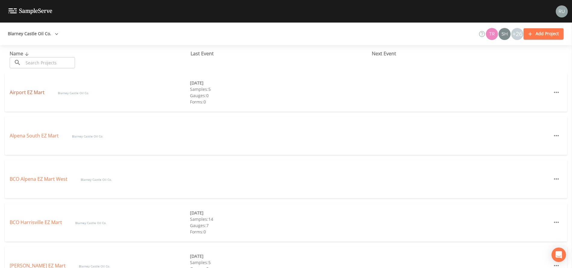
click at [22, 92] on link "Airport EZ Mart" at bounding box center [28, 92] width 36 height 7
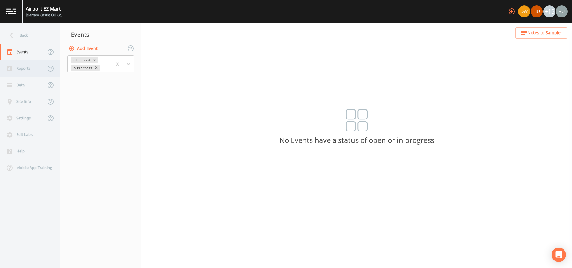
click at [23, 70] on div "Reports" at bounding box center [23, 68] width 46 height 17
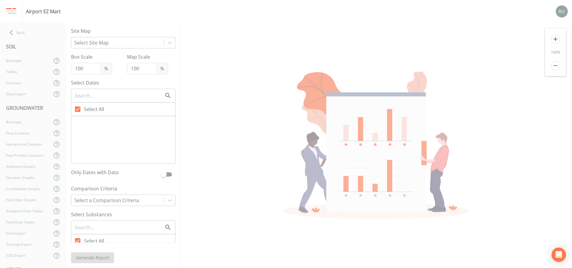
type input "250"
type input "125"
checkbox input "false"
checkbox input "true"
checkbox input "false"
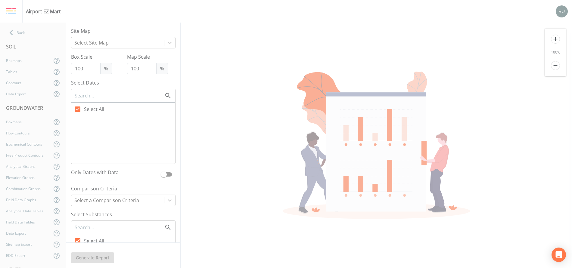
checkbox input "false"
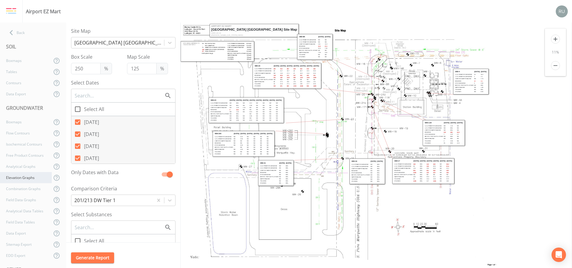
click at [24, 176] on div "Elevation Graphs" at bounding box center [26, 177] width 52 height 11
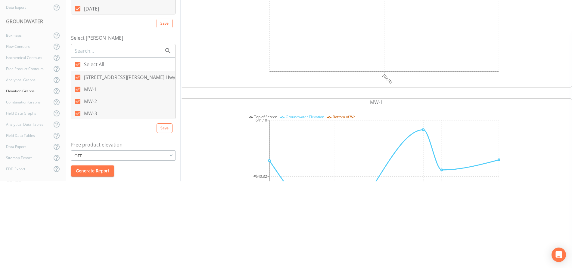
scroll to position [90, 0]
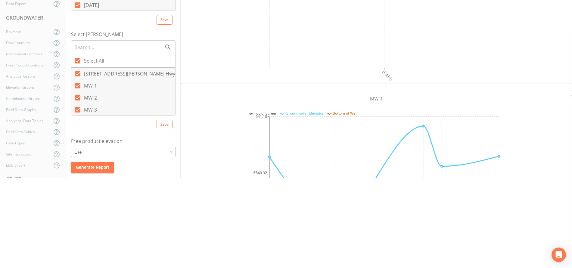
click at [139, 153] on div "OFF" at bounding box center [123, 152] width 104 height 9
click at [87, 133] on button "ON" at bounding box center [123, 132] width 103 height 9
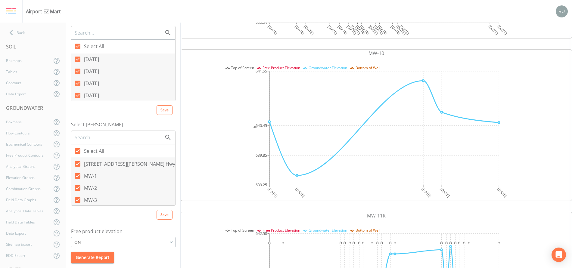
scroll to position [1445, 0]
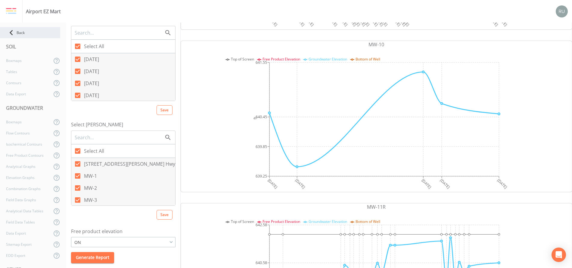
click at [18, 31] on div "Back" at bounding box center [30, 32] width 60 height 11
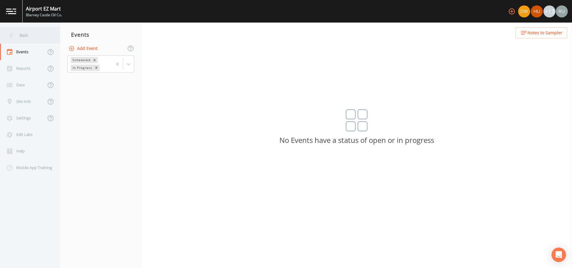
click at [28, 35] on div "Back" at bounding box center [27, 35] width 54 height 17
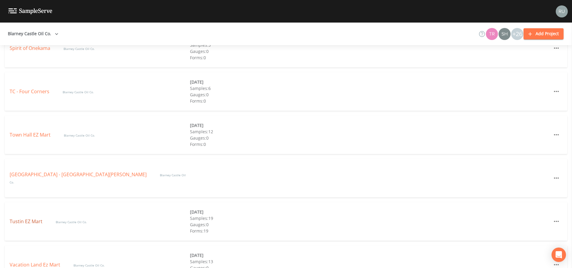
scroll to position [1581, 0]
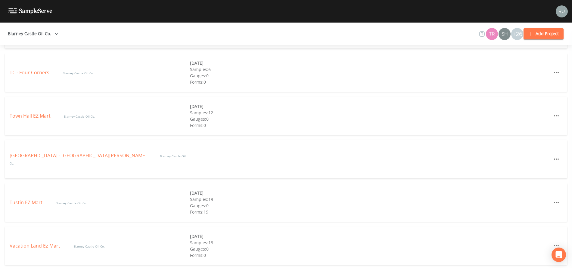
click at [20, 198] on div "Tustin EZ Mart Blarney Castle Oil Co. [DATE] Samples: 19 Gauges: 0 Forms: 19" at bounding box center [286, 202] width 562 height 39
click at [20, 204] on link "Tustin EZ Mart" at bounding box center [27, 202] width 34 height 7
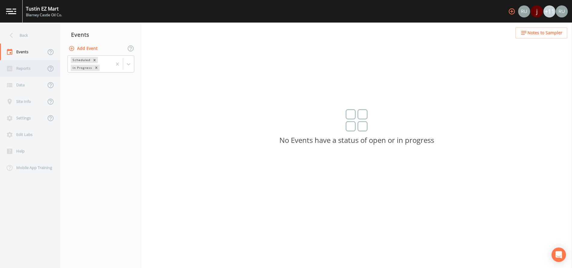
click at [22, 68] on div "Reports" at bounding box center [23, 68] width 46 height 17
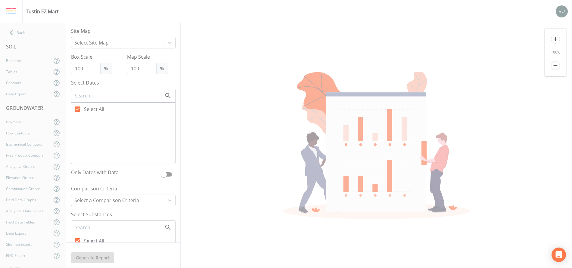
type input "150"
type input "250"
checkbox input "false"
checkbox input "true"
checkbox input "false"
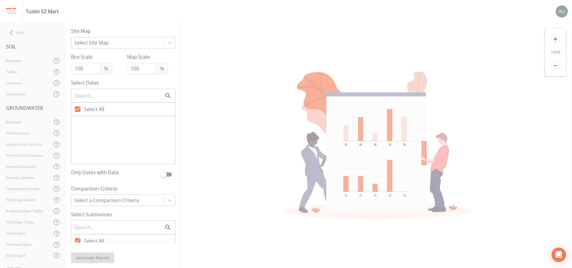
checkbox input "false"
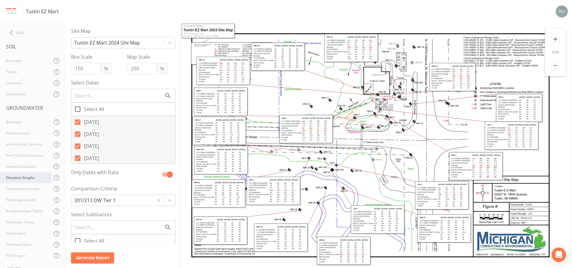
click at [28, 177] on div "Elevation Graphs" at bounding box center [26, 177] width 52 height 11
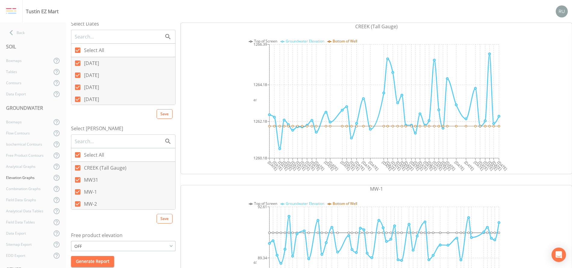
scroll to position [11, 0]
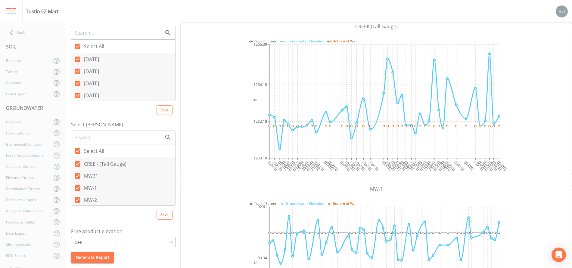
click at [135, 238] on div "OFF" at bounding box center [123, 242] width 104 height 9
click at [95, 222] on button "ON" at bounding box center [123, 222] width 103 height 9
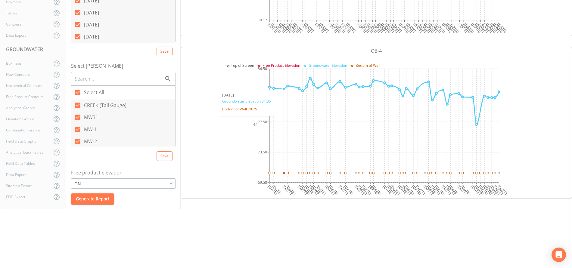
scroll to position [226, 0]
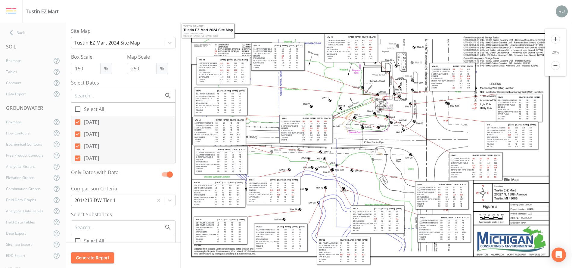
click at [11, 27] on nav "Back SOIL Boxmaps Tables Contours Data Export GROUNDWATER Boxmaps Flow Contours…" at bounding box center [33, 146] width 66 height 246
click at [11, 33] on icon at bounding box center [11, 32] width 3 height 5
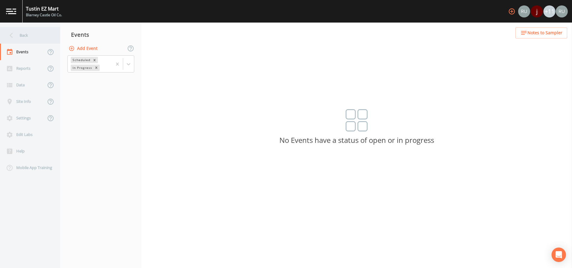
click at [21, 36] on div "Back" at bounding box center [27, 35] width 54 height 17
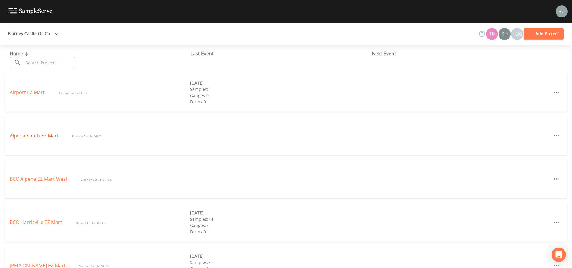
click at [35, 137] on link "Alpena South EZ Mart" at bounding box center [35, 135] width 50 height 7
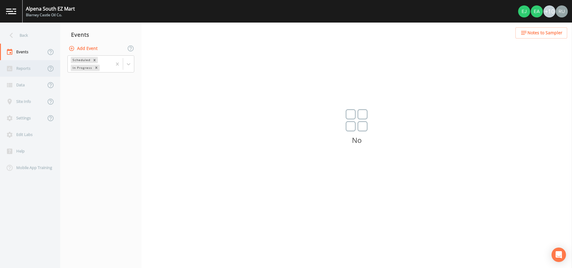
click at [23, 73] on div "Reports" at bounding box center [23, 68] width 46 height 17
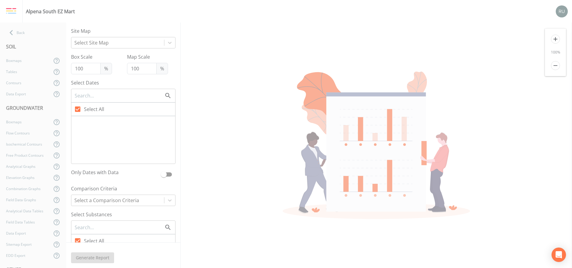
checkbox input "false"
checkbox input "true"
click at [26, 180] on div "Elevation Graphs" at bounding box center [26, 177] width 52 height 11
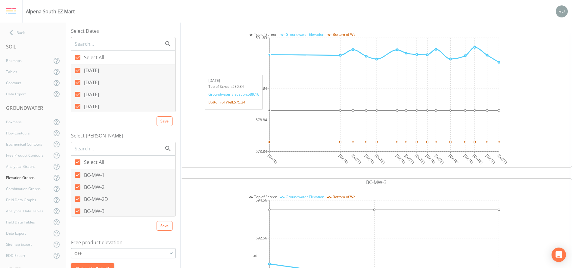
scroll to position [361, 0]
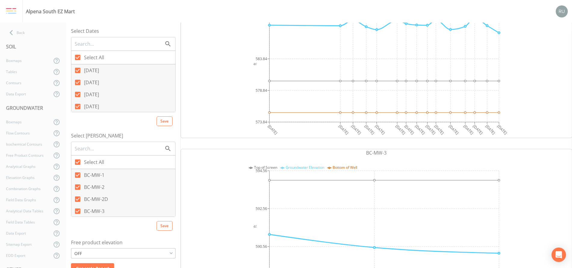
click at [83, 238] on div "OFF" at bounding box center [123, 253] width 104 height 9
click at [96, 234] on button "ON" at bounding box center [123, 233] width 103 height 9
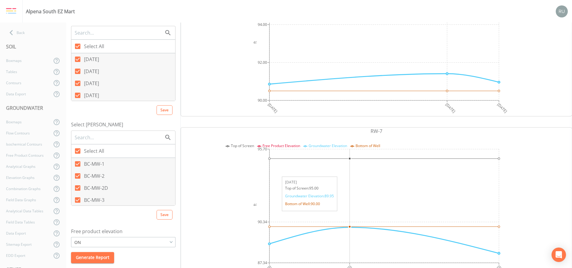
scroll to position [2843, 0]
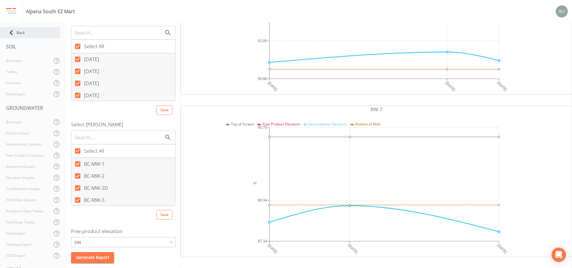
click at [23, 30] on div "Back" at bounding box center [30, 32] width 60 height 11
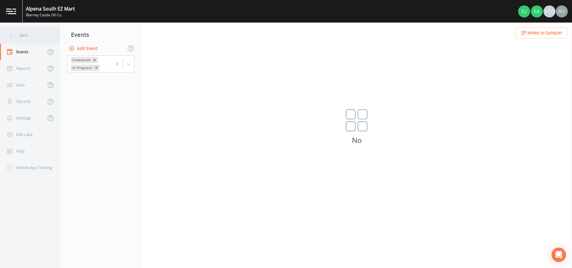
click at [16, 36] on icon at bounding box center [11, 35] width 11 height 11
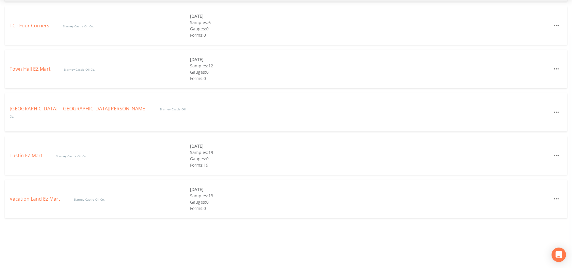
scroll to position [90, 0]
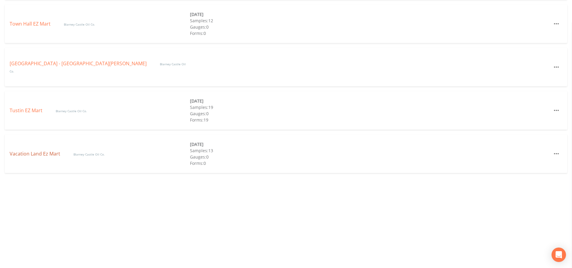
click at [35, 156] on link "Vacation Land Ez Mart" at bounding box center [36, 154] width 52 height 7
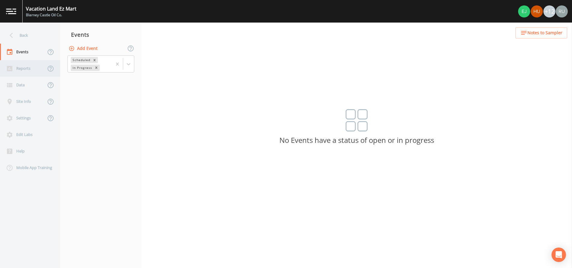
click at [26, 71] on div "Reports" at bounding box center [23, 68] width 46 height 17
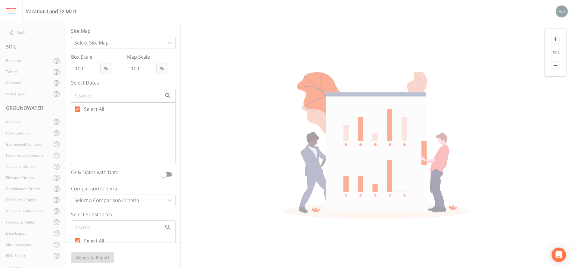
type input "55"
checkbox input "false"
checkbox input "true"
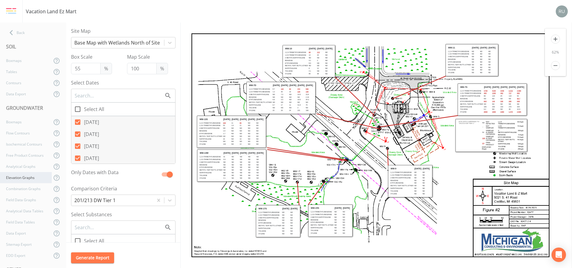
click at [23, 179] on div "Elevation Graphs" at bounding box center [26, 177] width 52 height 11
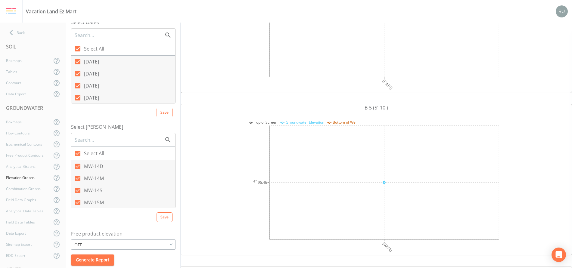
scroll to position [11, 0]
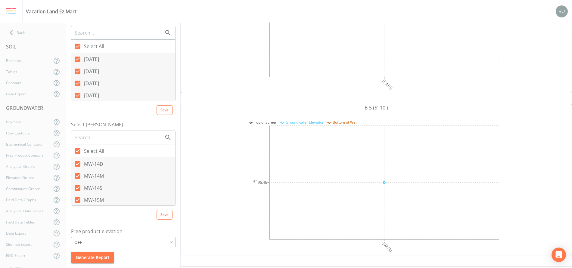
click at [114, 238] on div "OFF ON OFF" at bounding box center [123, 242] width 104 height 10
click at [106, 238] on div "OFF" at bounding box center [123, 242] width 104 height 9
click at [102, 221] on button "ON" at bounding box center [123, 222] width 103 height 9
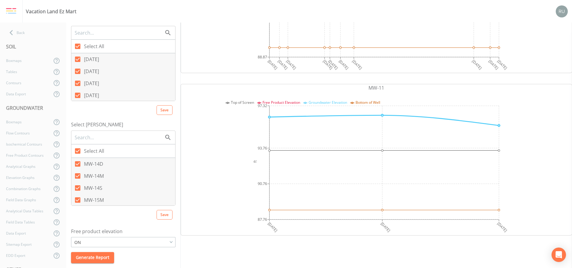
scroll to position [4019, 0]
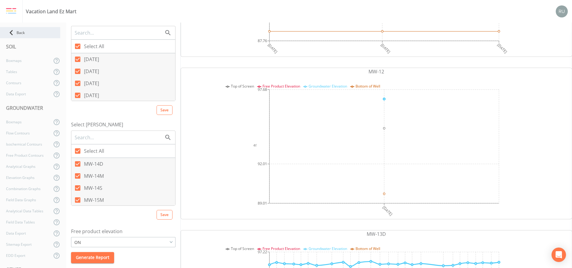
click at [27, 34] on div "Back" at bounding box center [30, 32] width 60 height 11
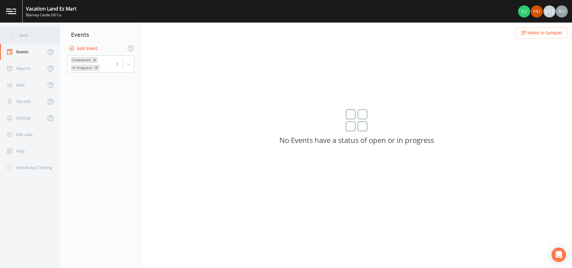
click at [23, 37] on div "Back" at bounding box center [27, 35] width 54 height 17
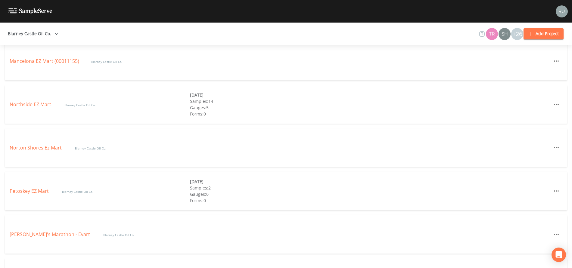
scroll to position [1129, 0]
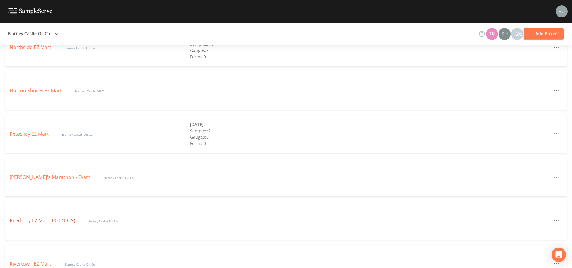
click at [42, 221] on link "Reed City EZ Mart (00021349)" at bounding box center [43, 220] width 66 height 7
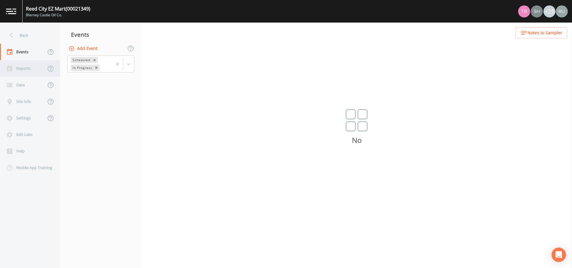
click at [27, 70] on div "Reports" at bounding box center [23, 68] width 46 height 17
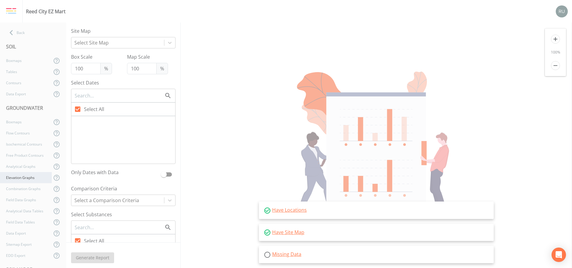
click at [30, 179] on div "Elevation Graphs" at bounding box center [26, 177] width 52 height 11
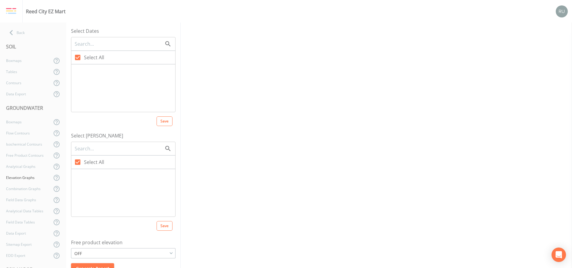
scroll to position [11, 0]
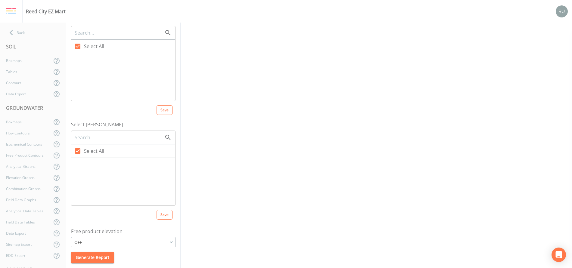
click at [115, 238] on div "OFF" at bounding box center [123, 242] width 104 height 9
click at [104, 222] on button "ON" at bounding box center [123, 222] width 103 height 9
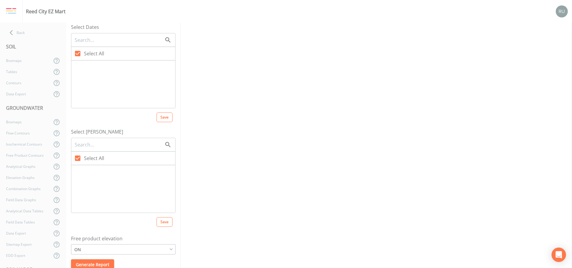
scroll to position [0, 0]
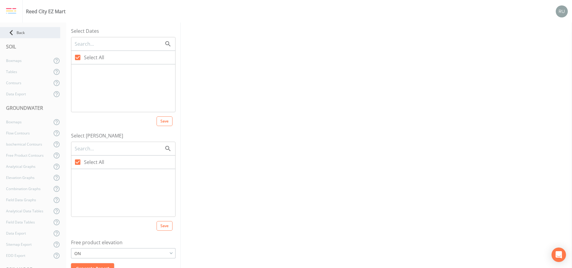
click at [18, 34] on div "Back" at bounding box center [30, 32] width 60 height 11
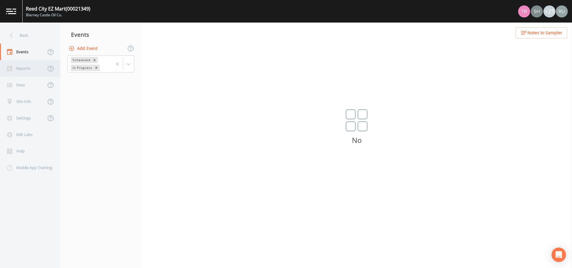
click at [20, 65] on div "Reports" at bounding box center [23, 68] width 46 height 17
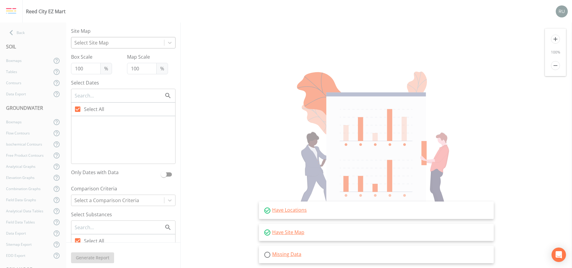
click at [152, 48] on div "Select Site Map" at bounding box center [123, 42] width 104 height 11
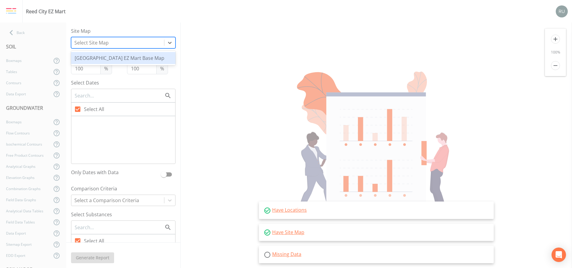
click at [120, 58] on div "[GEOGRAPHIC_DATA] EZ Mart Base Map" at bounding box center [123, 58] width 104 height 12
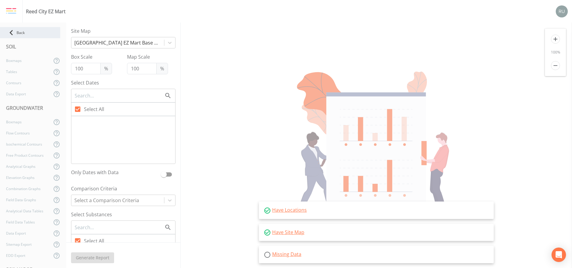
click at [14, 30] on icon at bounding box center [11, 32] width 11 height 11
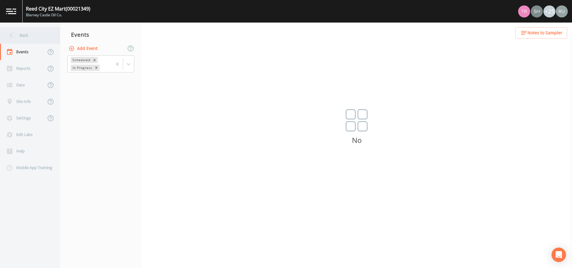
click at [23, 35] on div "Back" at bounding box center [27, 35] width 54 height 17
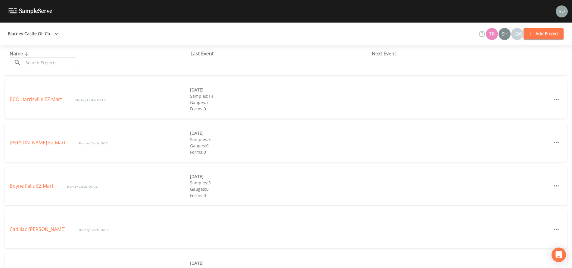
scroll to position [90, 0]
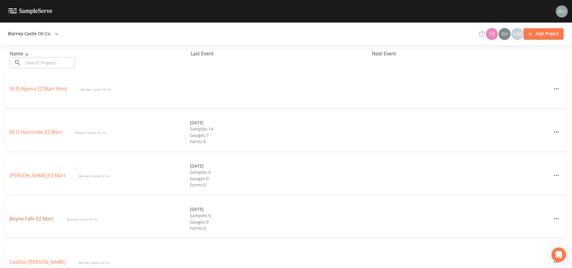
click at [37, 220] on link "Boyne Falls EZ Mart" at bounding box center [32, 219] width 45 height 7
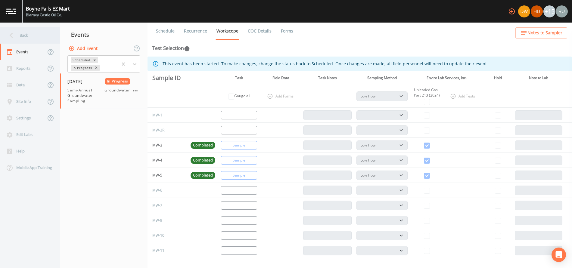
click at [27, 37] on div "Back" at bounding box center [27, 35] width 54 height 17
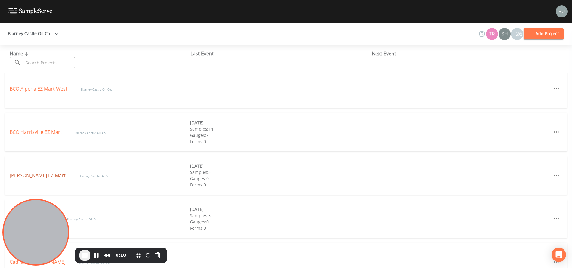
scroll to position [135, 0]
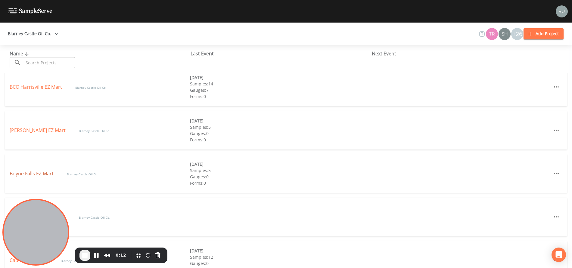
click at [31, 173] on link "Boyne Falls EZ Mart" at bounding box center [32, 173] width 45 height 7
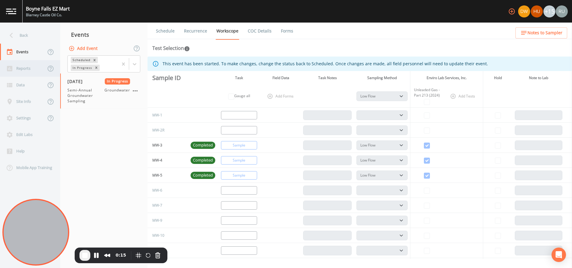
click at [23, 68] on div "Reports" at bounding box center [23, 68] width 46 height 17
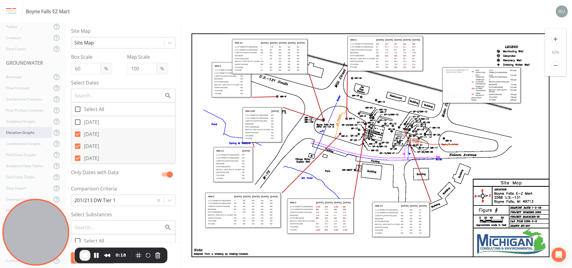
click at [27, 134] on div "Elevation Graphs" at bounding box center [26, 132] width 52 height 11
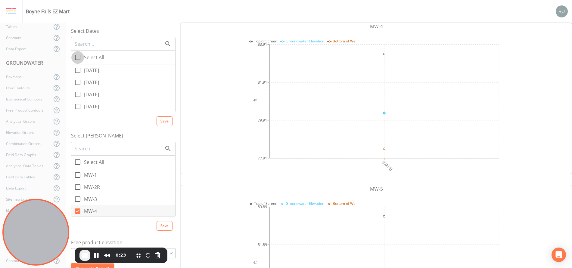
click at [81, 57] on icon at bounding box center [77, 57] width 7 height 7
click at [77, 57] on input "Select All" at bounding box center [74, 54] width 6 height 6
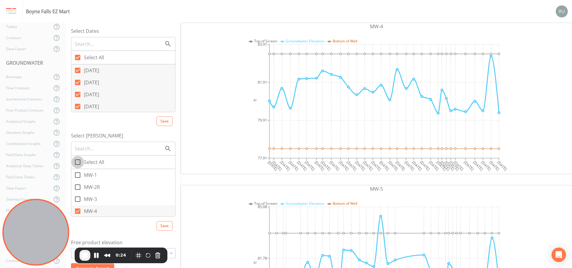
click at [78, 160] on icon at bounding box center [77, 162] width 7 height 7
click at [77, 160] on input "Select All" at bounding box center [74, 159] width 6 height 6
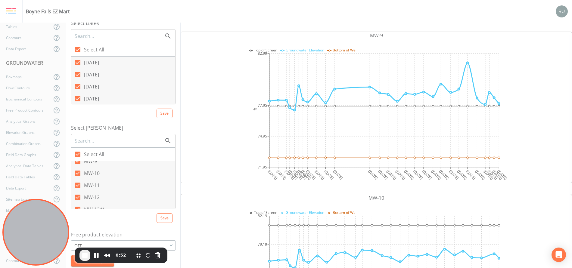
scroll to position [11, 0]
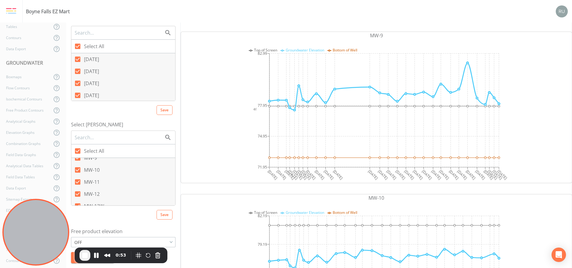
click at [128, 238] on div "OFF" at bounding box center [123, 242] width 104 height 9
click at [97, 221] on button "ON" at bounding box center [123, 222] width 103 height 9
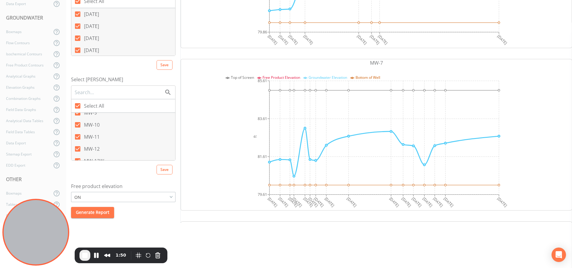
scroll to position [874, 0]
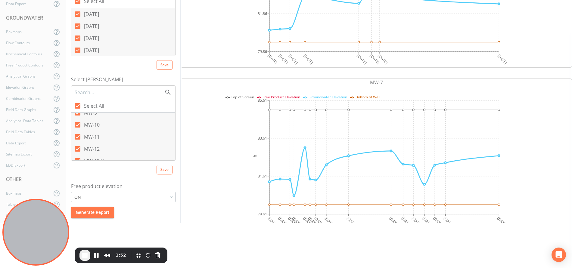
click at [141, 199] on div "ON" at bounding box center [123, 197] width 104 height 9
click at [102, 185] on button "OFF" at bounding box center [123, 186] width 103 height 9
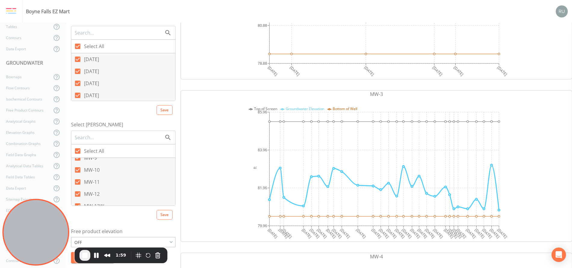
scroll to position [316, 0]
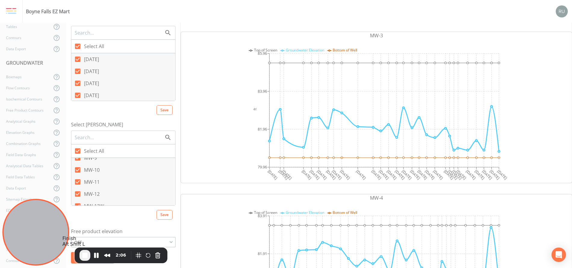
click at [84, 238] on span "End Recording" at bounding box center [84, 255] width 7 height 7
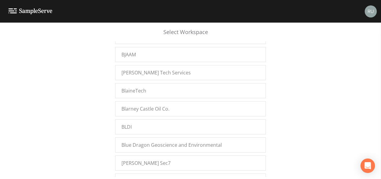
scroll to position [1445, 0]
